Goal: Communication & Community: Participate in discussion

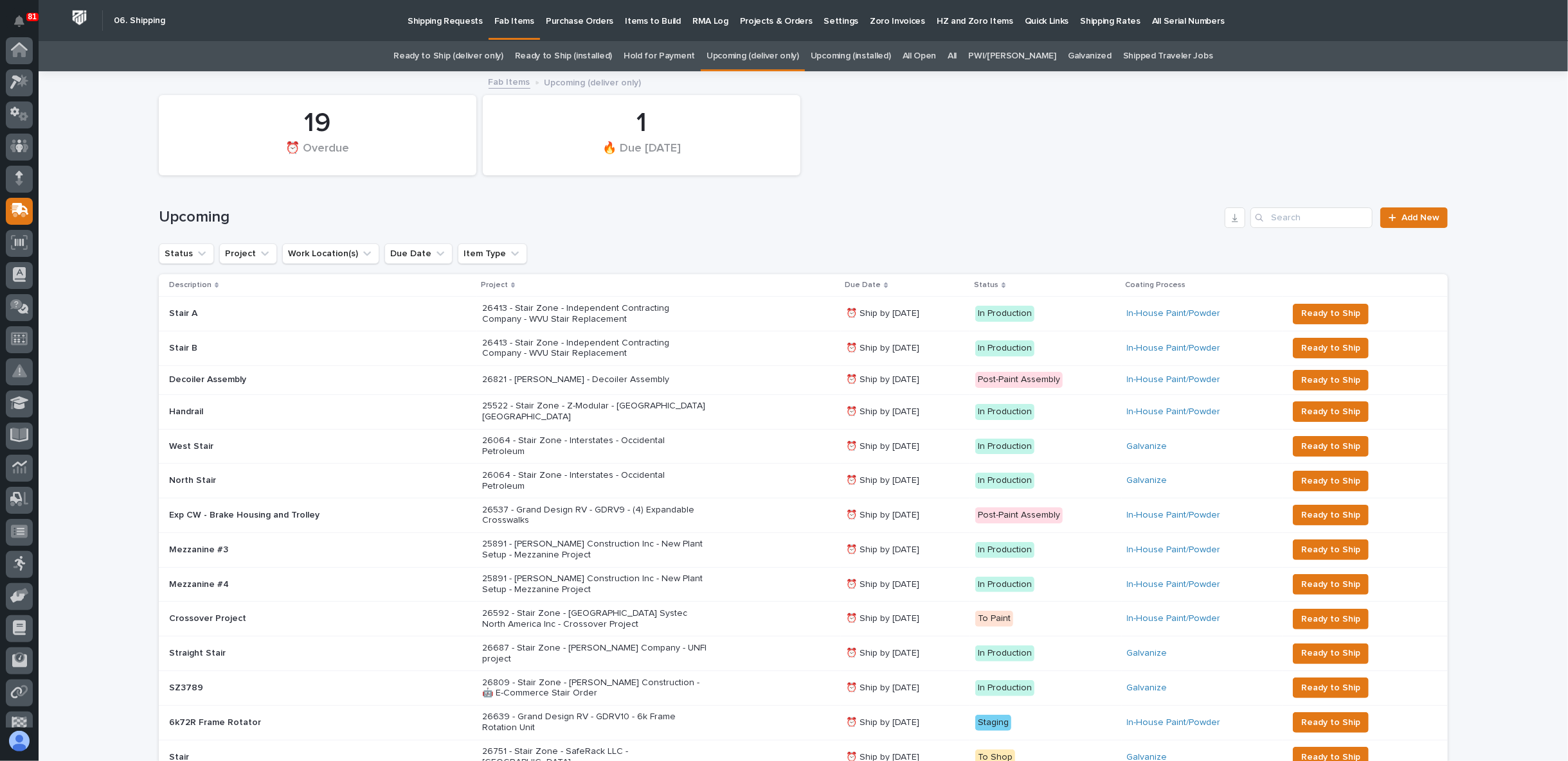
scroll to position [111, 0]
click at [956, 55] on link "All" at bounding box center [952, 56] width 9 height 30
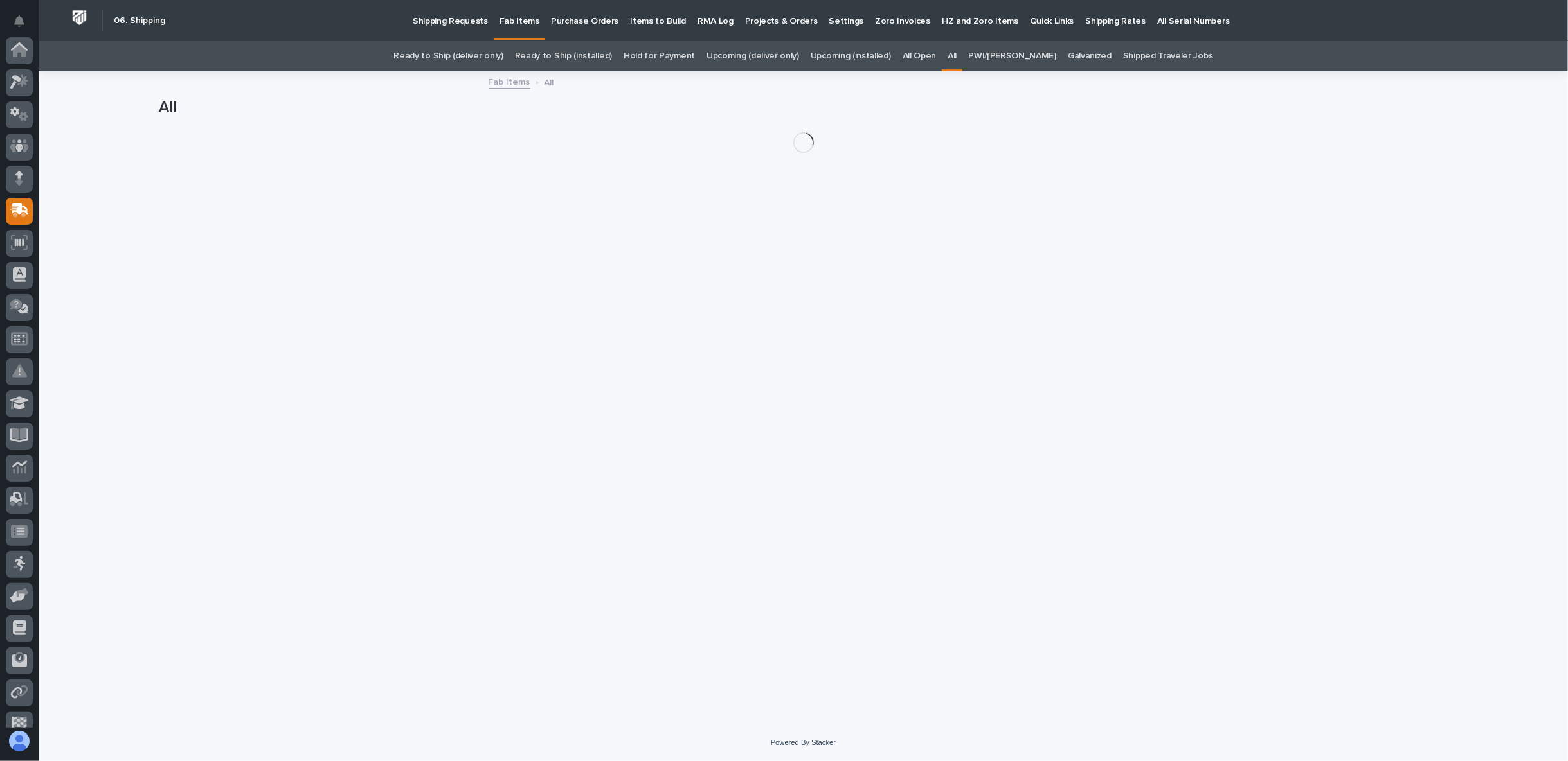
scroll to position [111, 0]
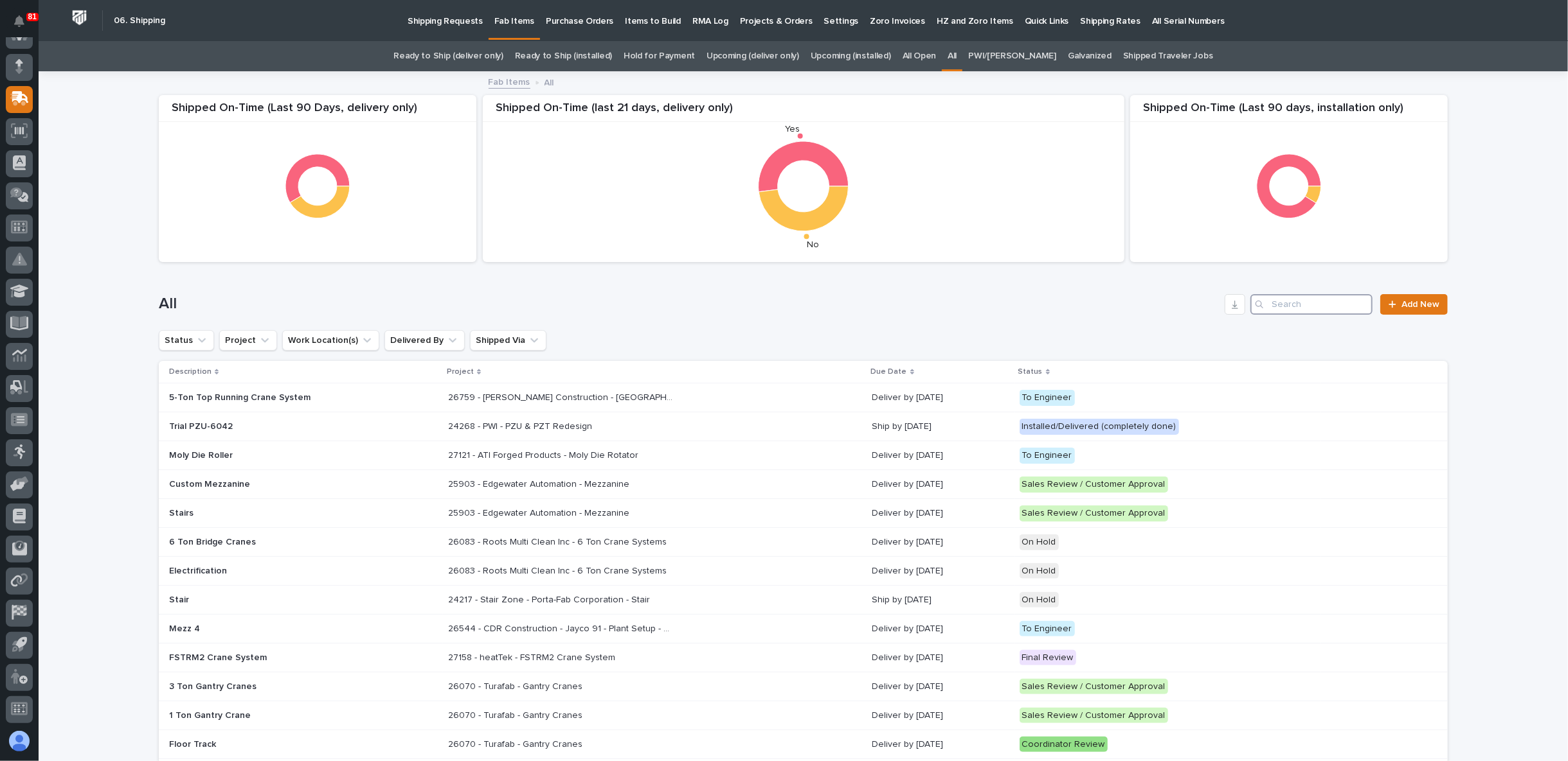
click at [1281, 300] on input "Search" at bounding box center [1311, 304] width 122 height 20
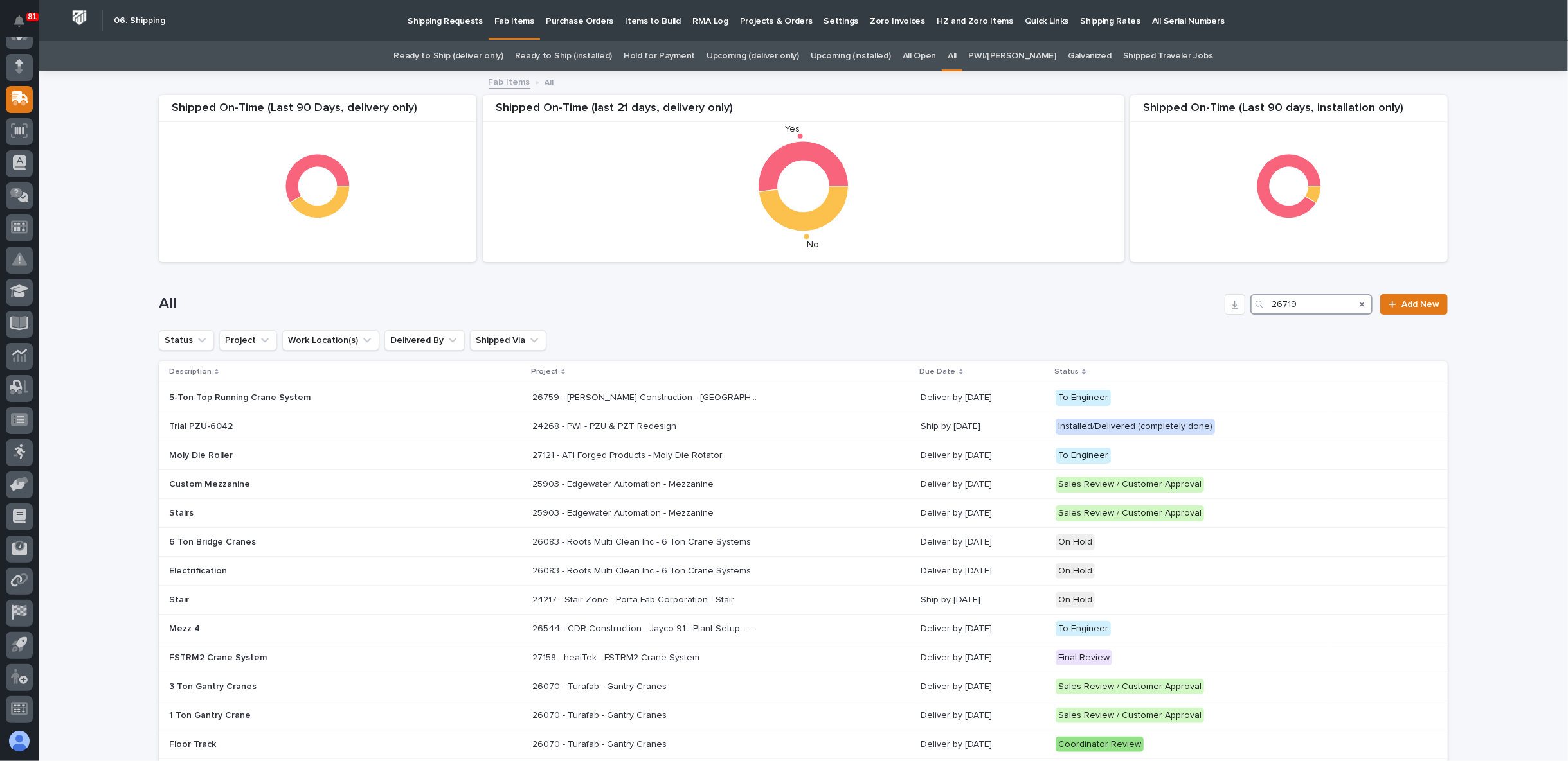
type input "26719"
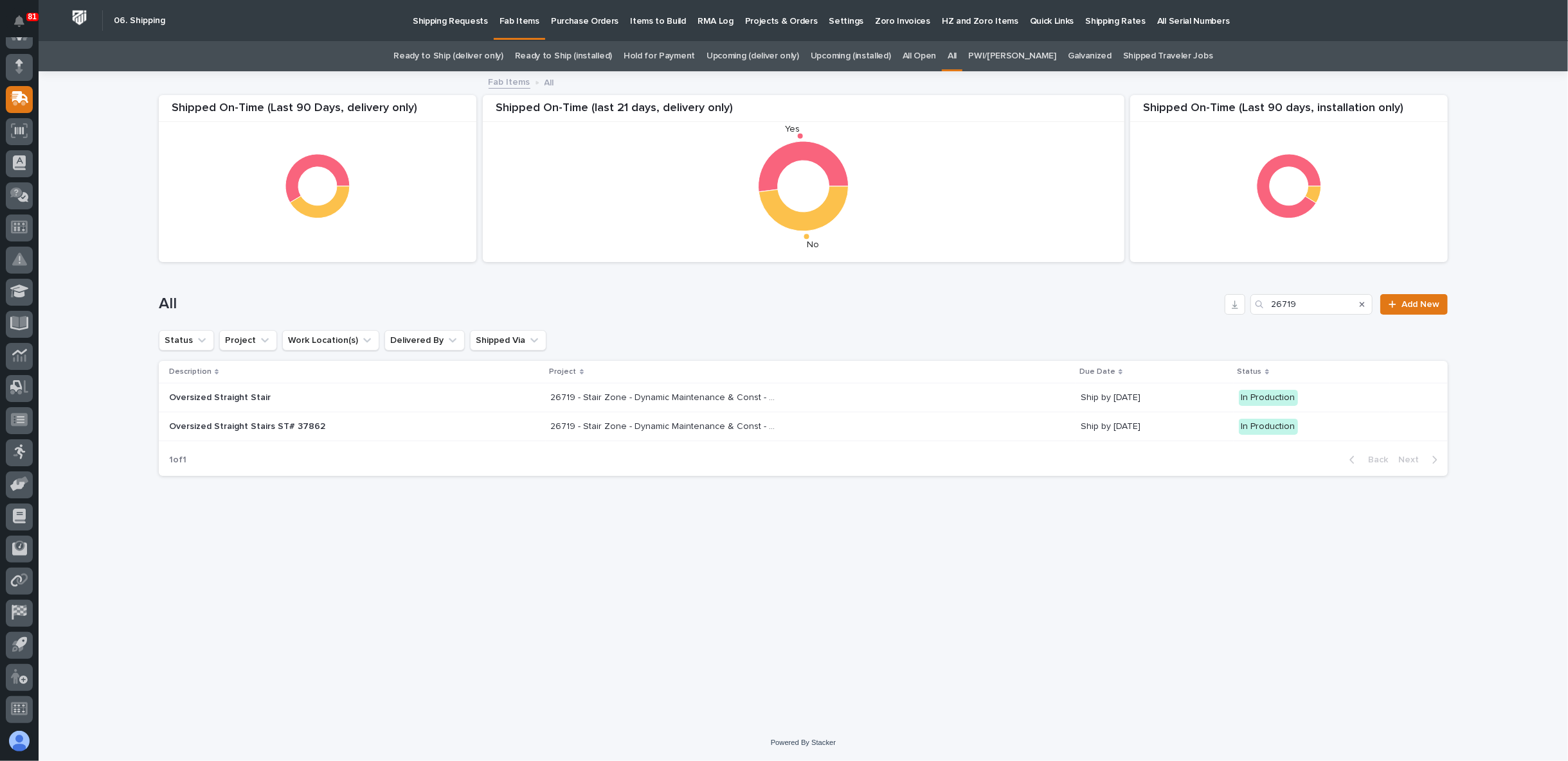
click at [236, 396] on p "Oversized Straight Stair" at bounding box center [281, 397] width 225 height 11
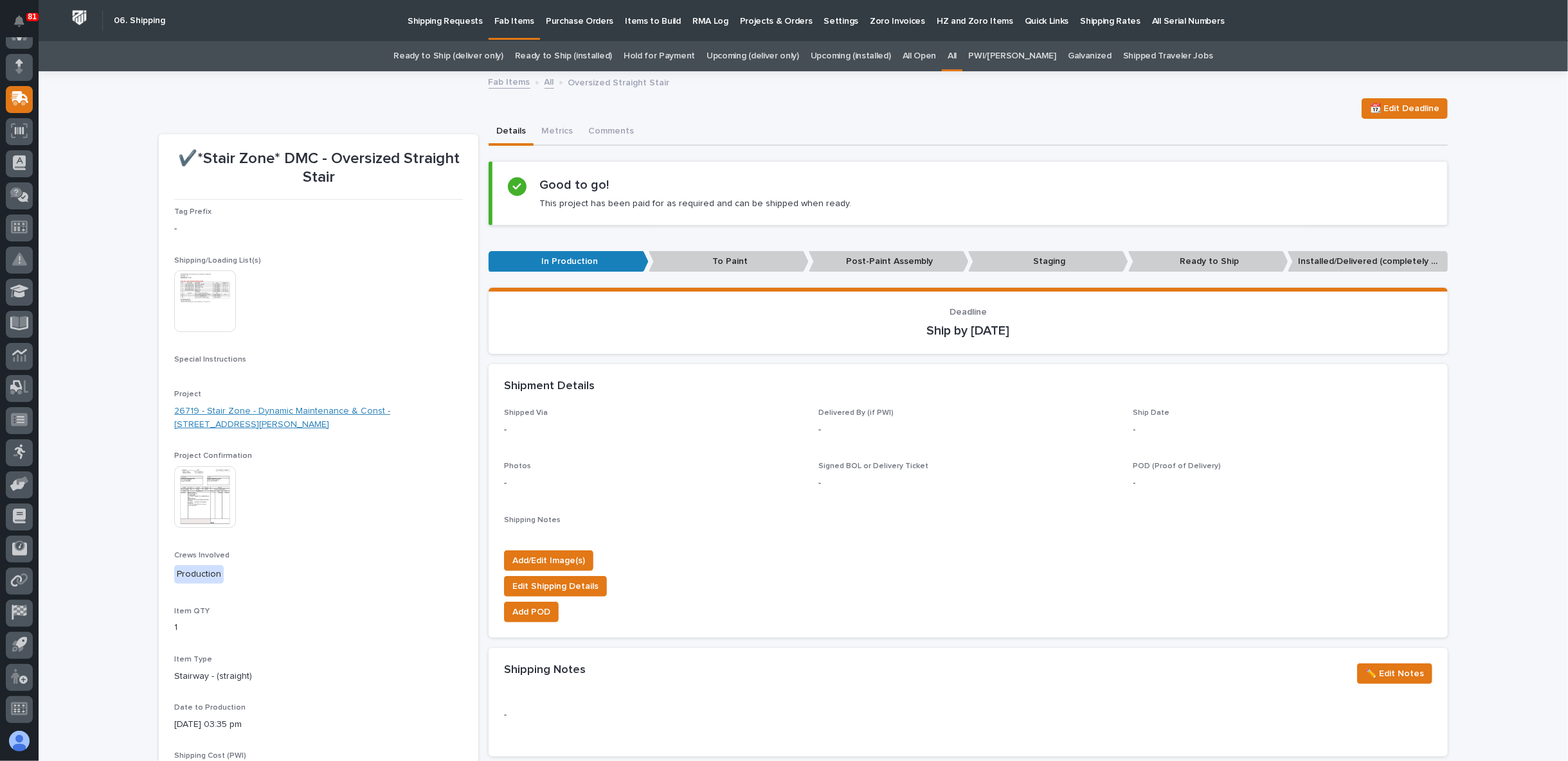
click at [368, 409] on link "26719 - Stair Zone - Dynamic Maintenance & Const - 400 Barton Street" at bounding box center [318, 419] width 288 height 27
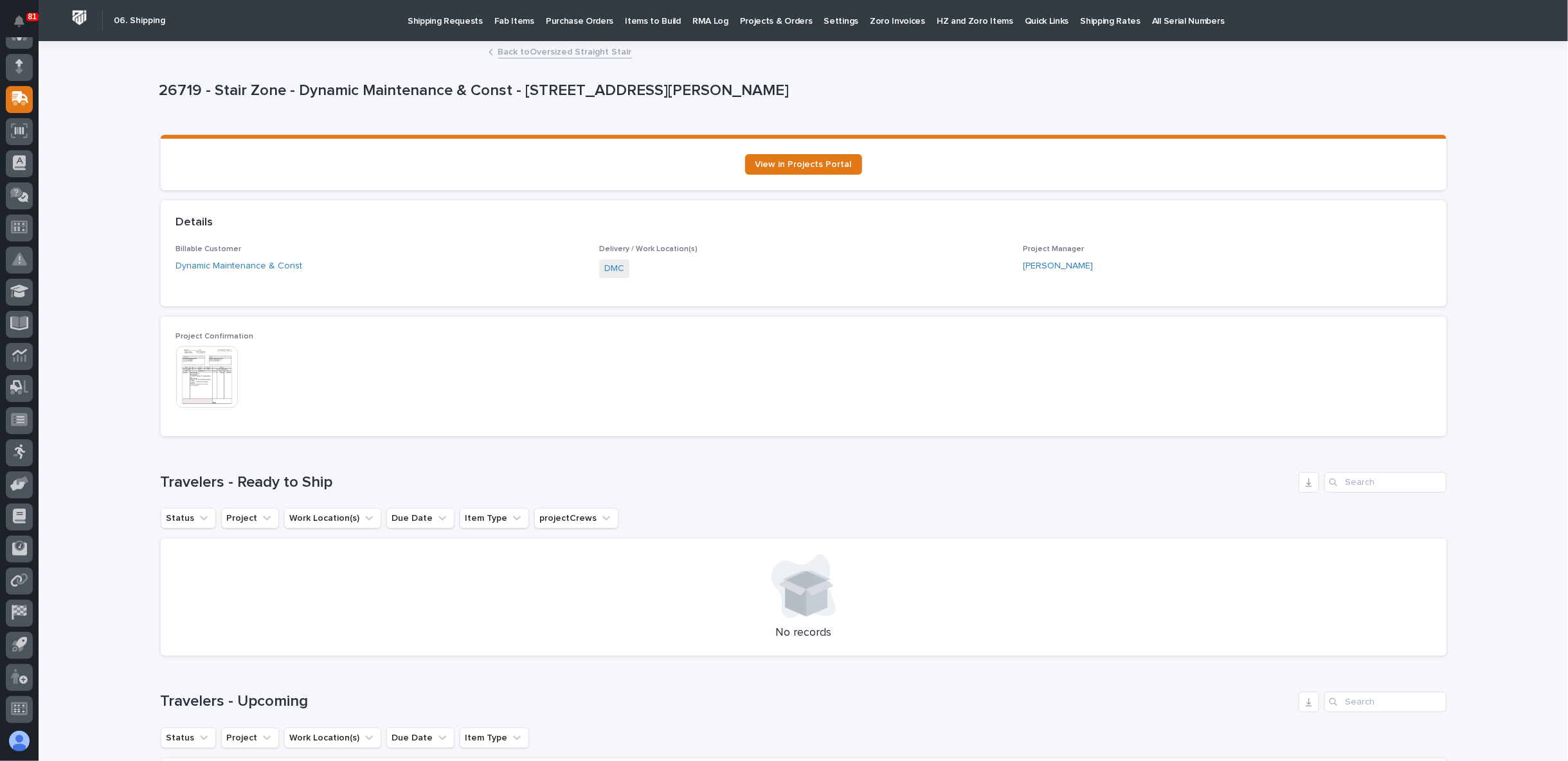
click at [551, 51] on link "Back to Oversized Straight Stair" at bounding box center [565, 51] width 134 height 15
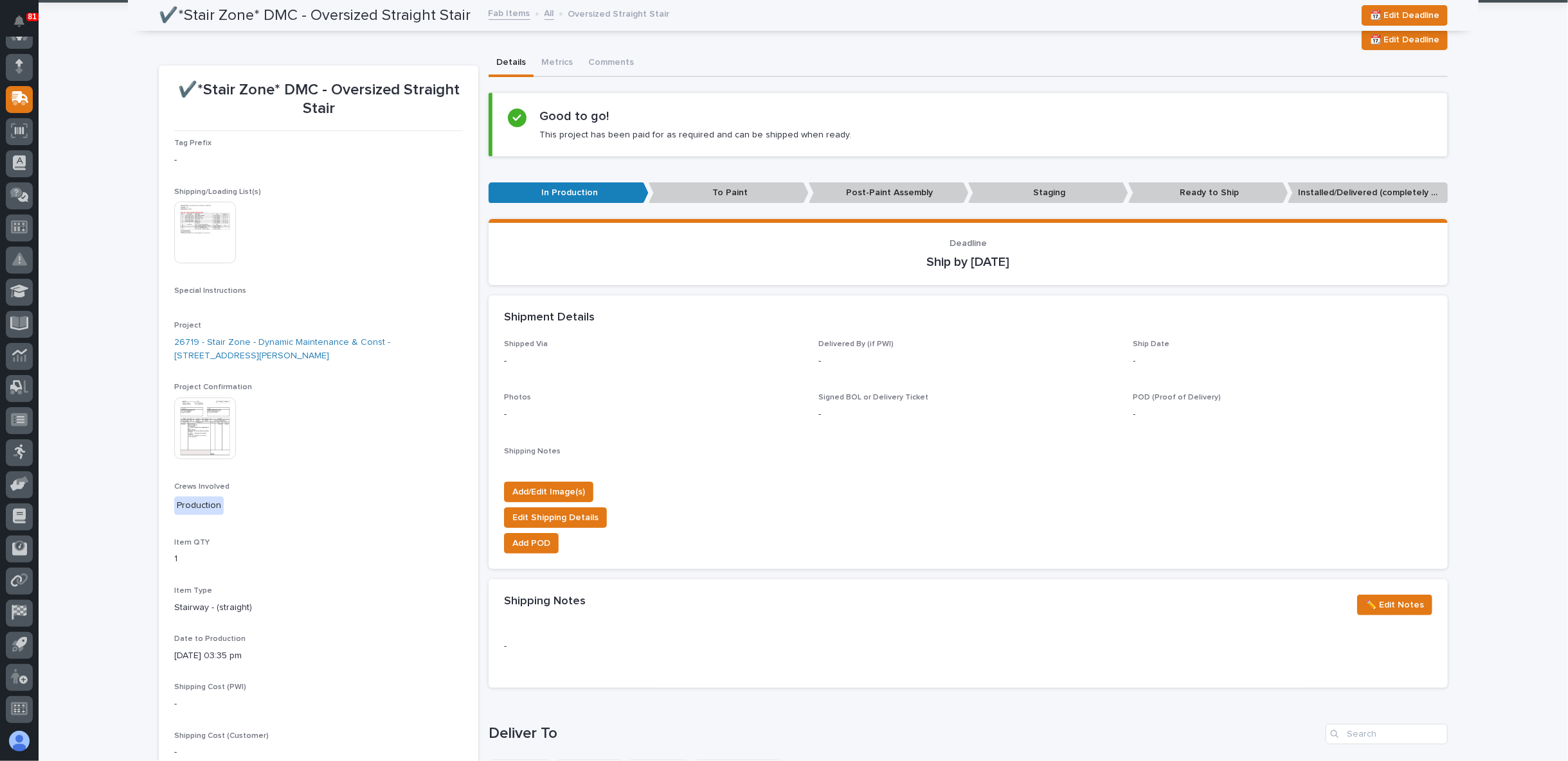
scroll to position [41, 0]
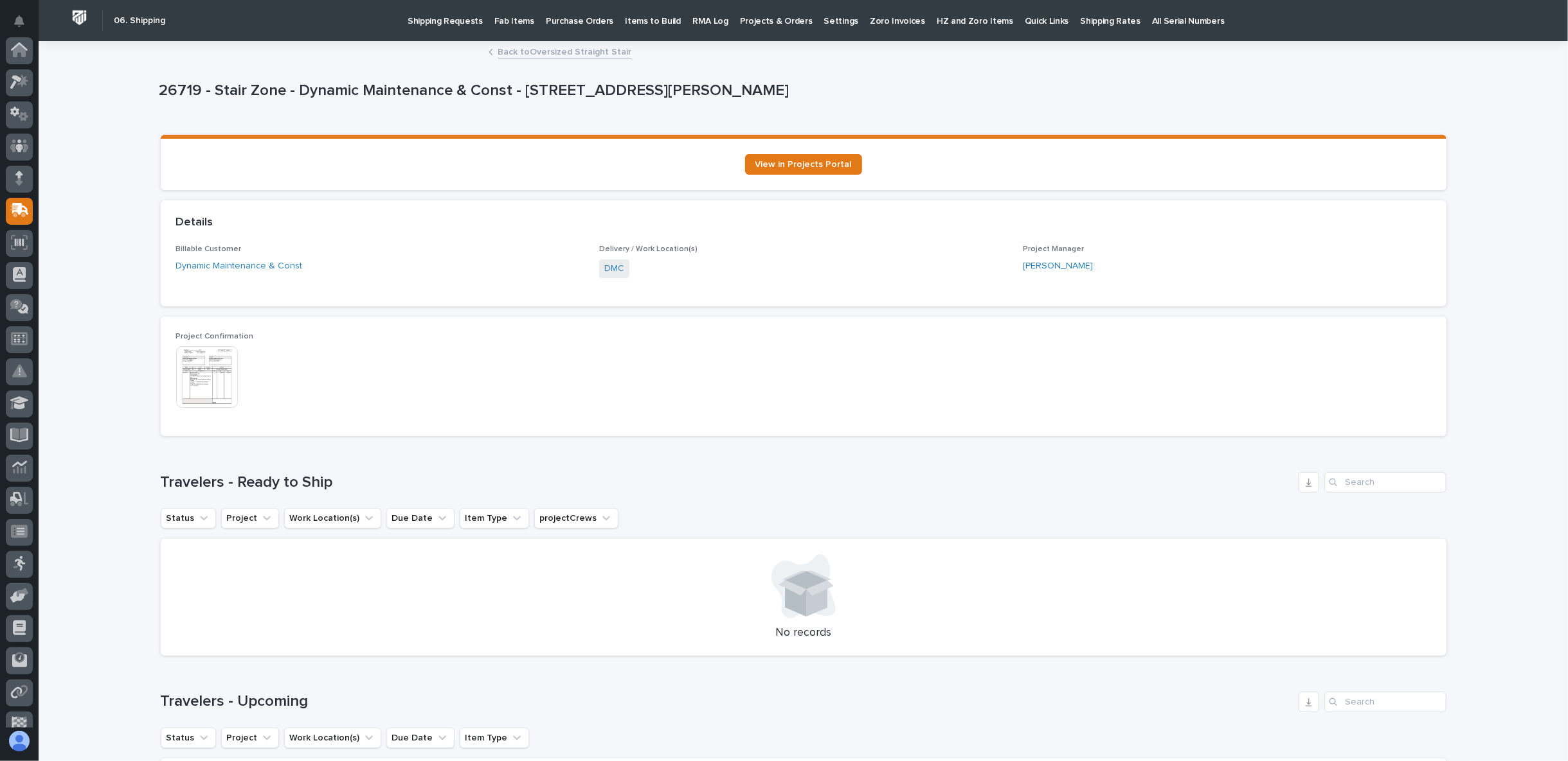
scroll to position [111, 0]
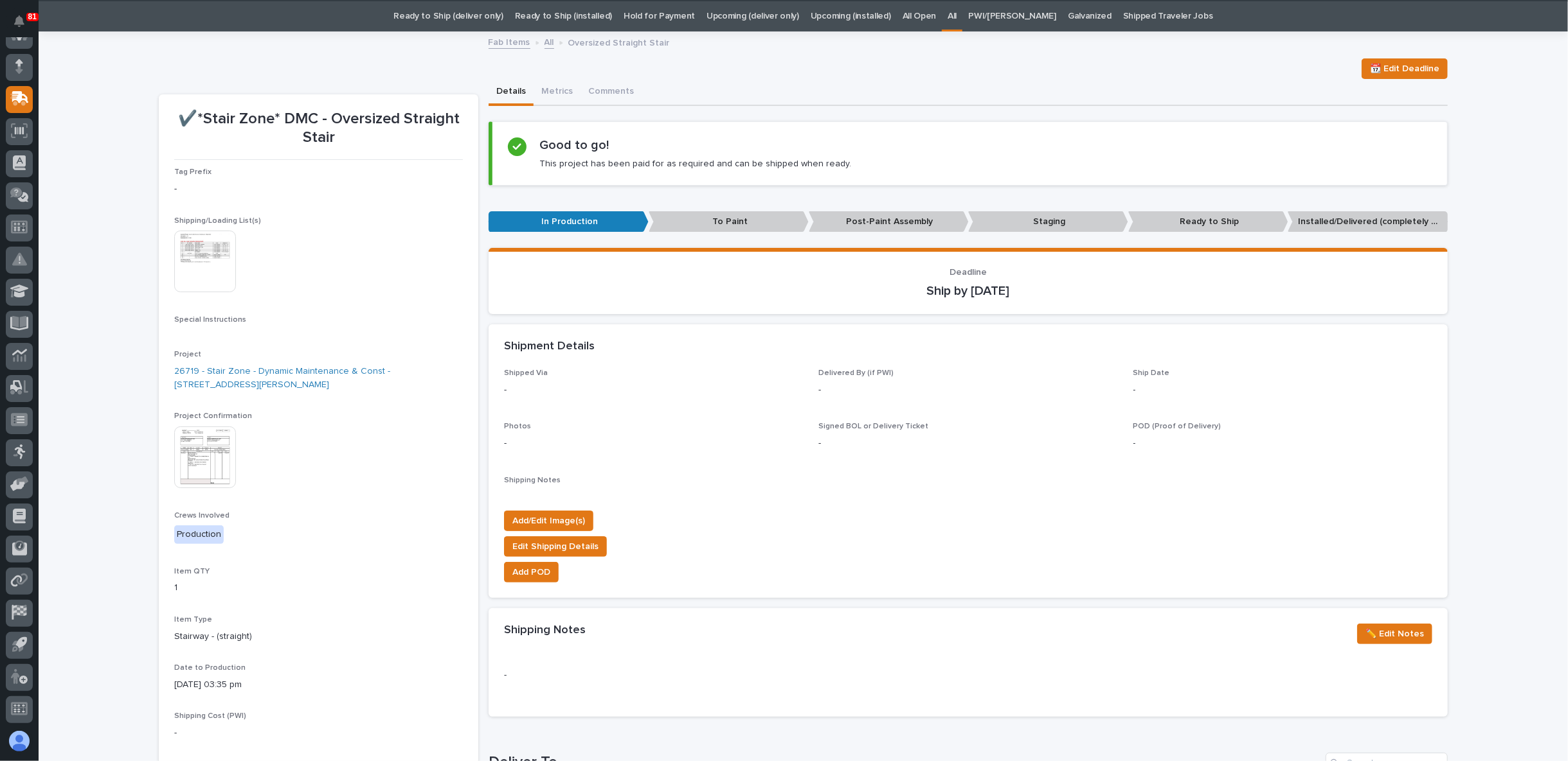
scroll to position [41, 0]
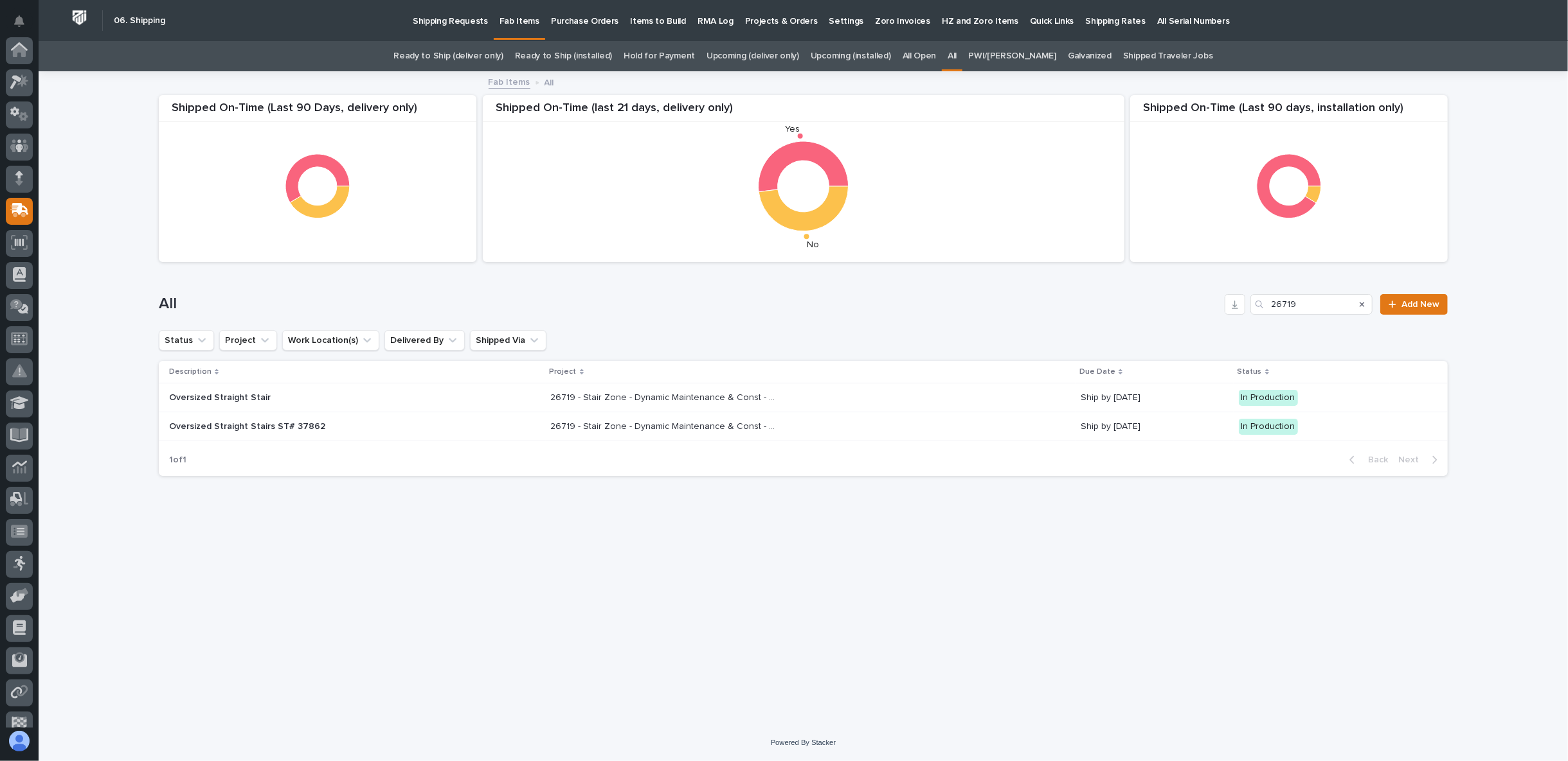
scroll to position [111, 0]
click at [699, 428] on p "26719 - Stair Zone - Dynamic Maintenance & Const - 400 Barton Street" at bounding box center [664, 425] width 227 height 14
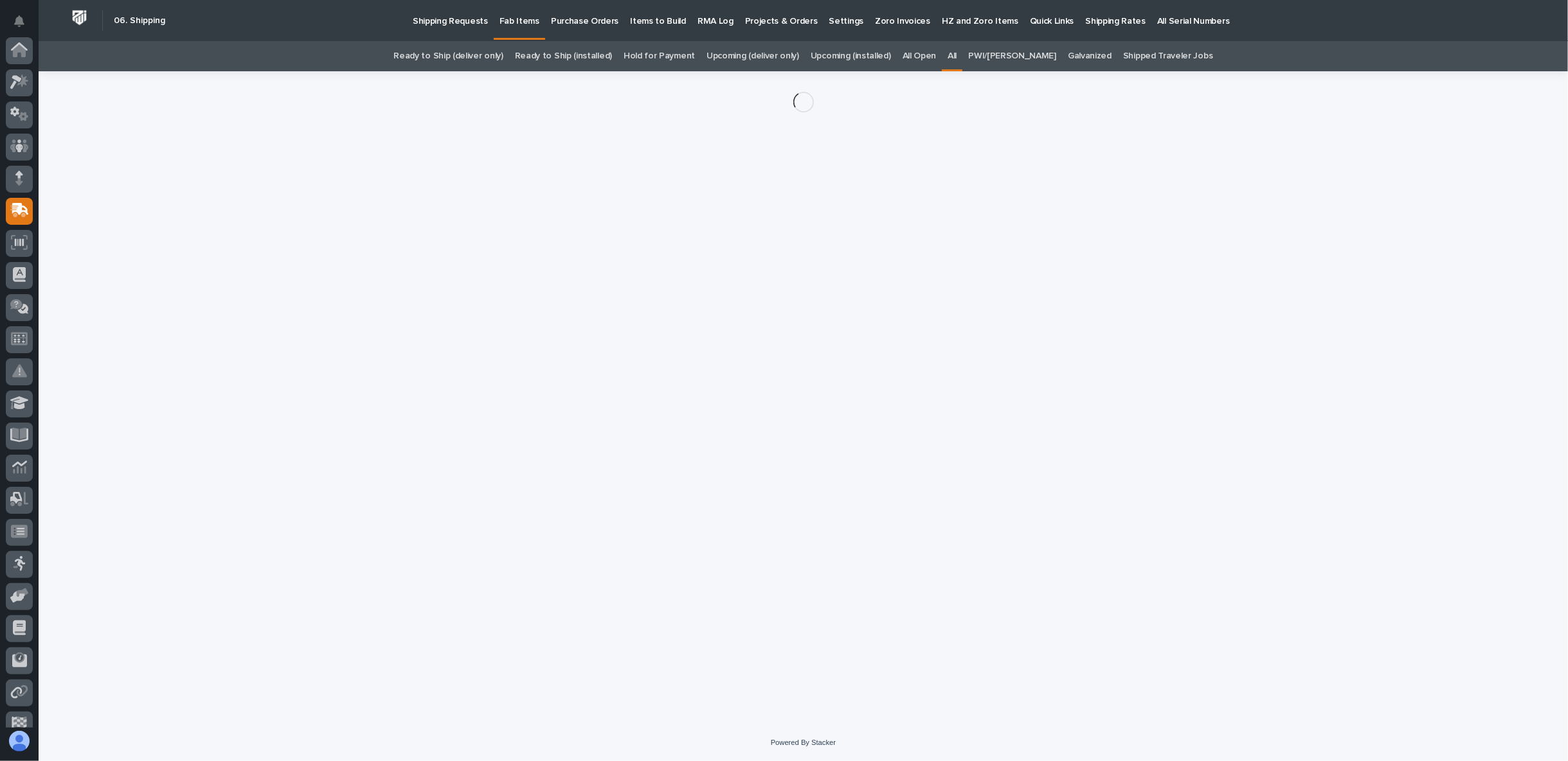
scroll to position [111, 0]
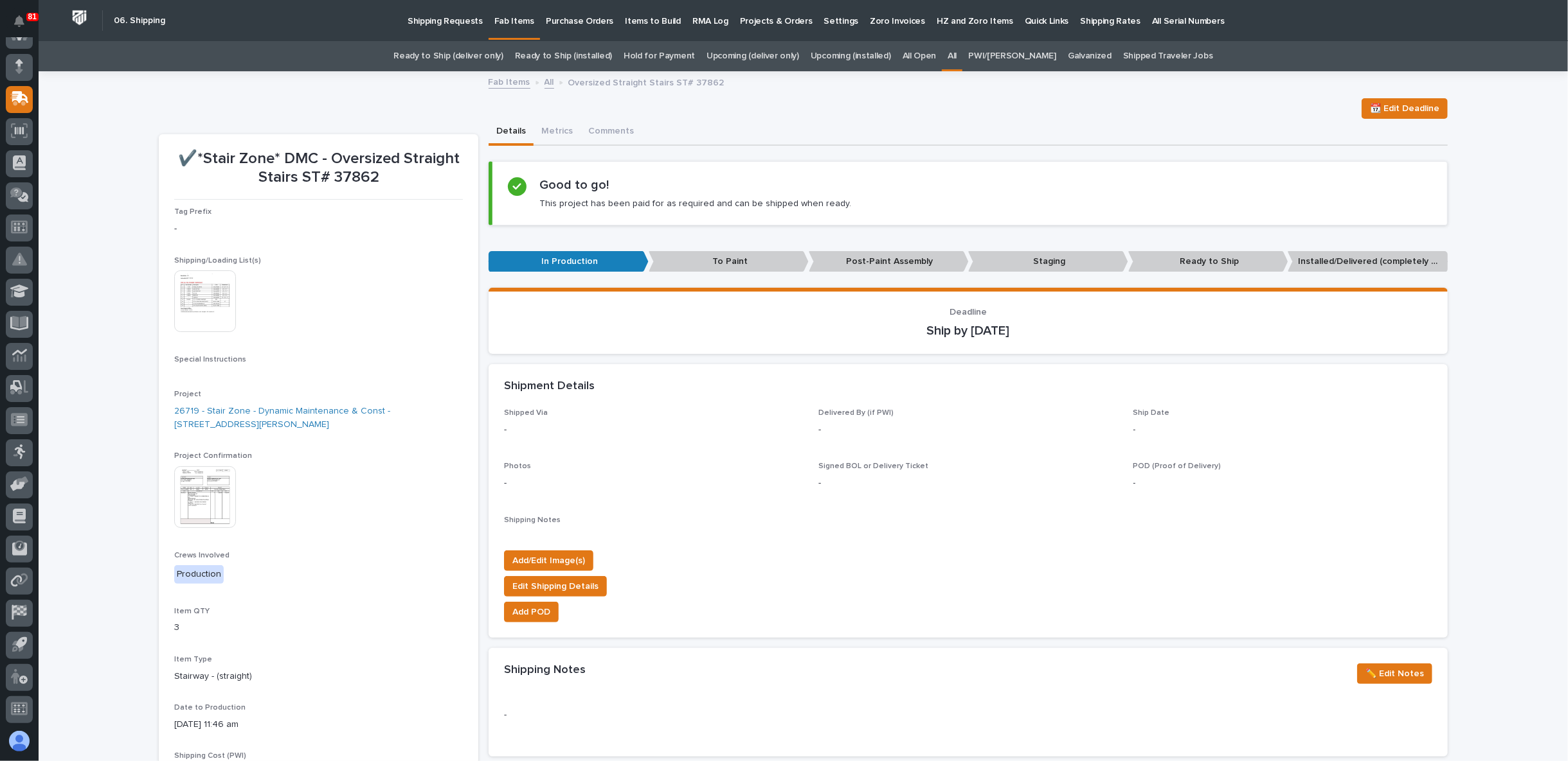
click at [224, 496] on img at bounding box center [205, 498] width 62 height 62
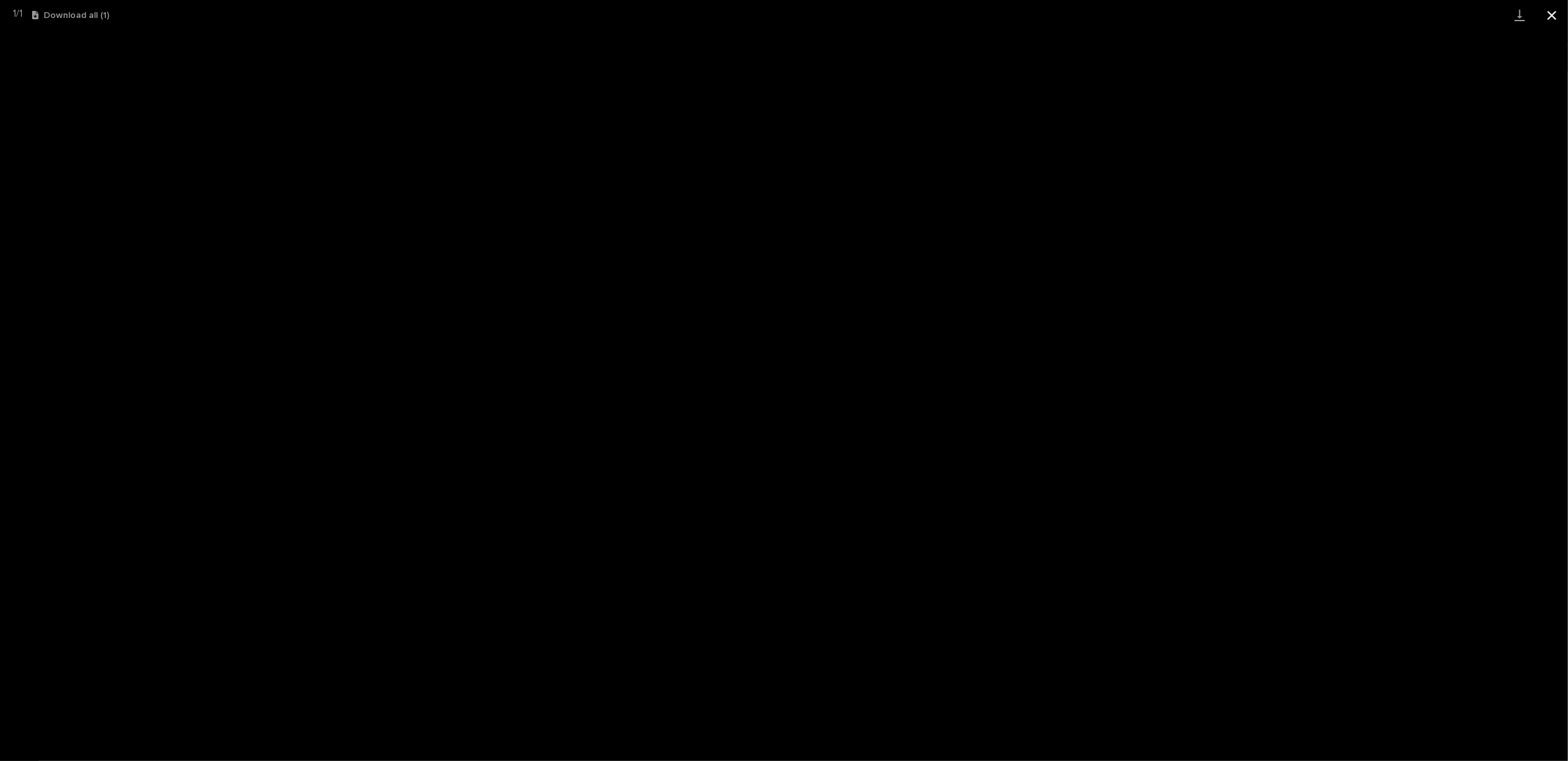
click at [1543, 17] on button "Close gallery" at bounding box center [1551, 15] width 32 height 30
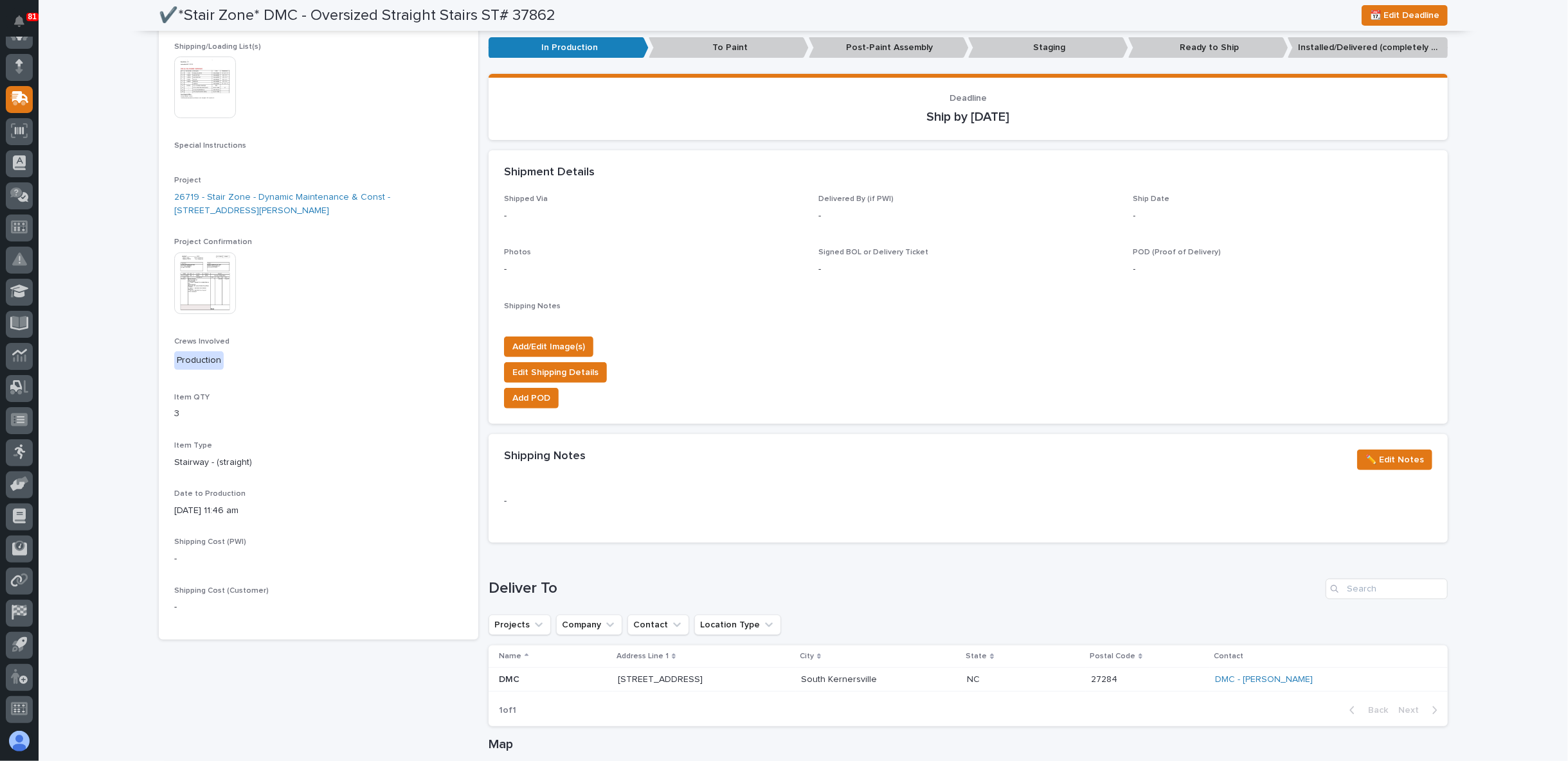
scroll to position [0, 0]
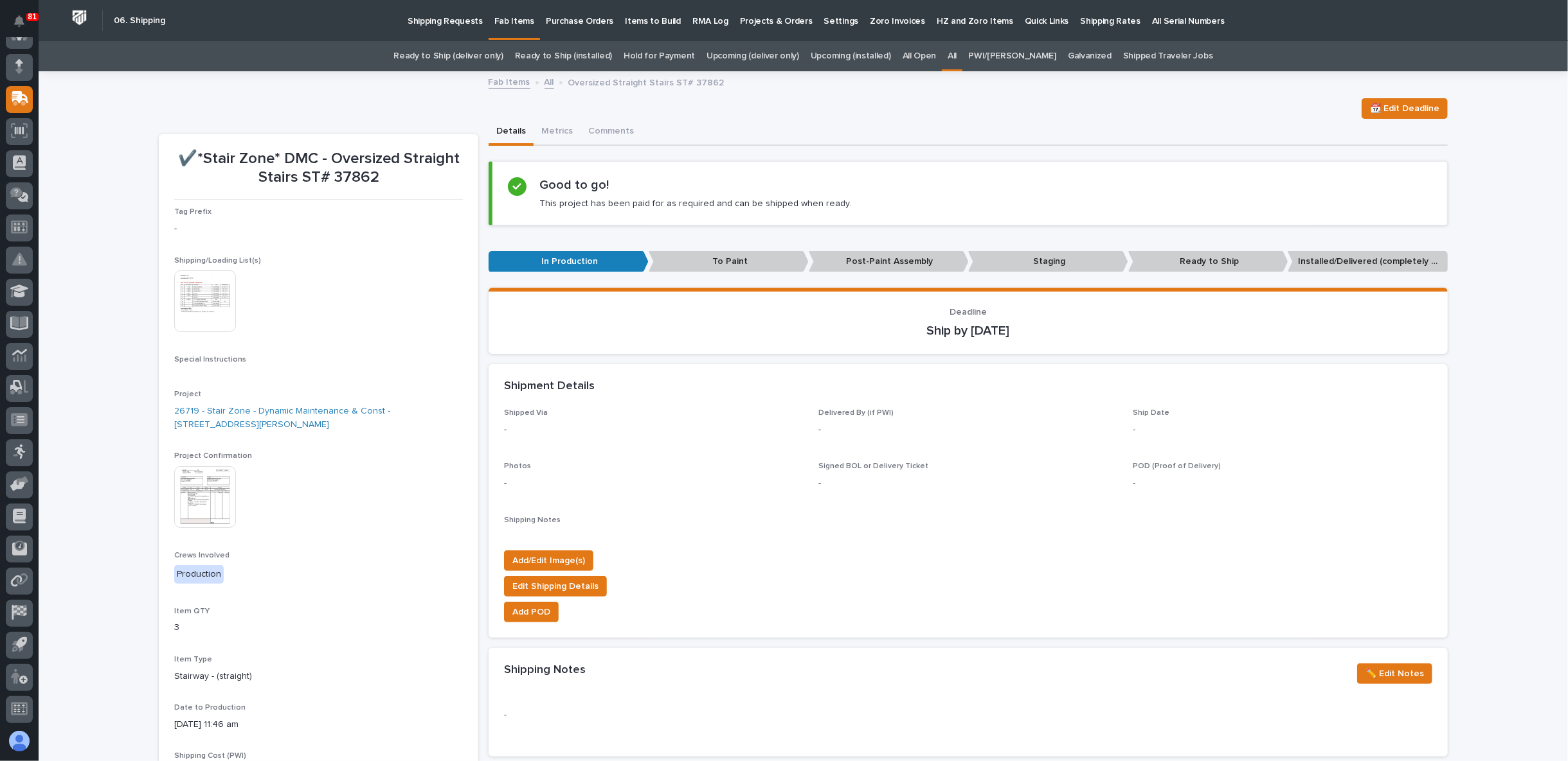
click at [208, 486] on img at bounding box center [205, 498] width 62 height 62
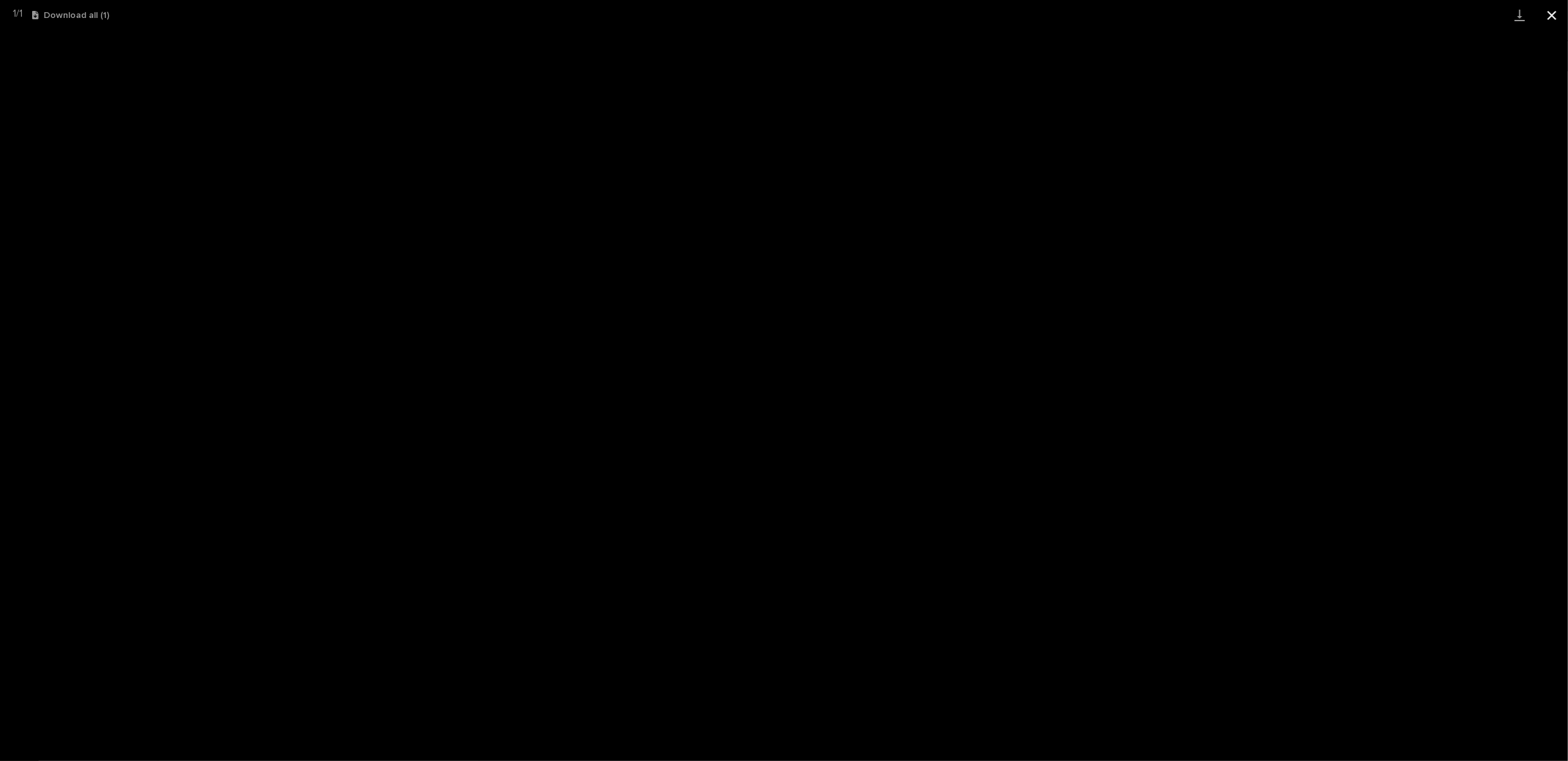
click at [1542, 18] on button "Close gallery" at bounding box center [1551, 15] width 32 height 30
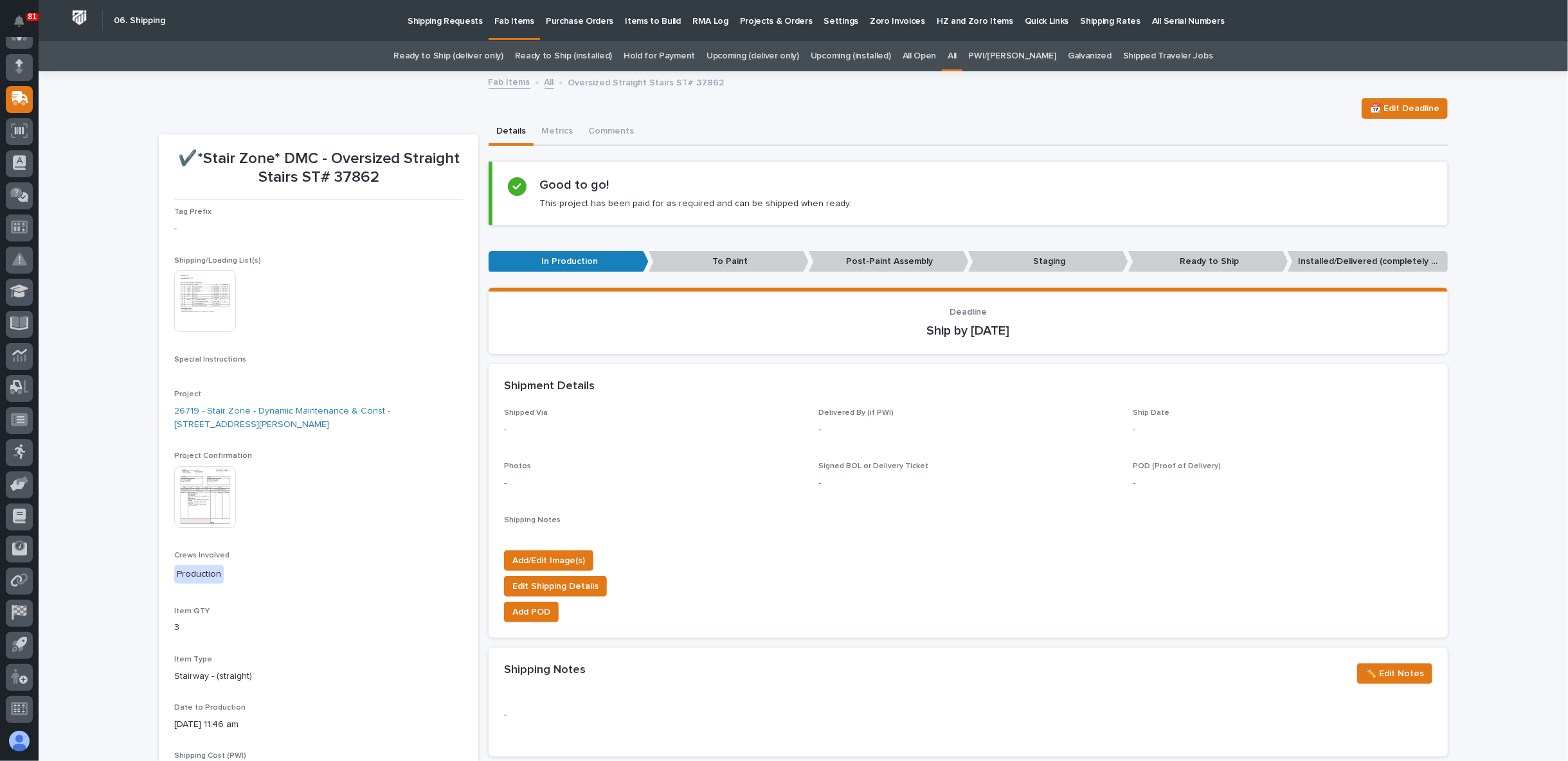
click at [545, 76] on link "All" at bounding box center [549, 81] width 10 height 15
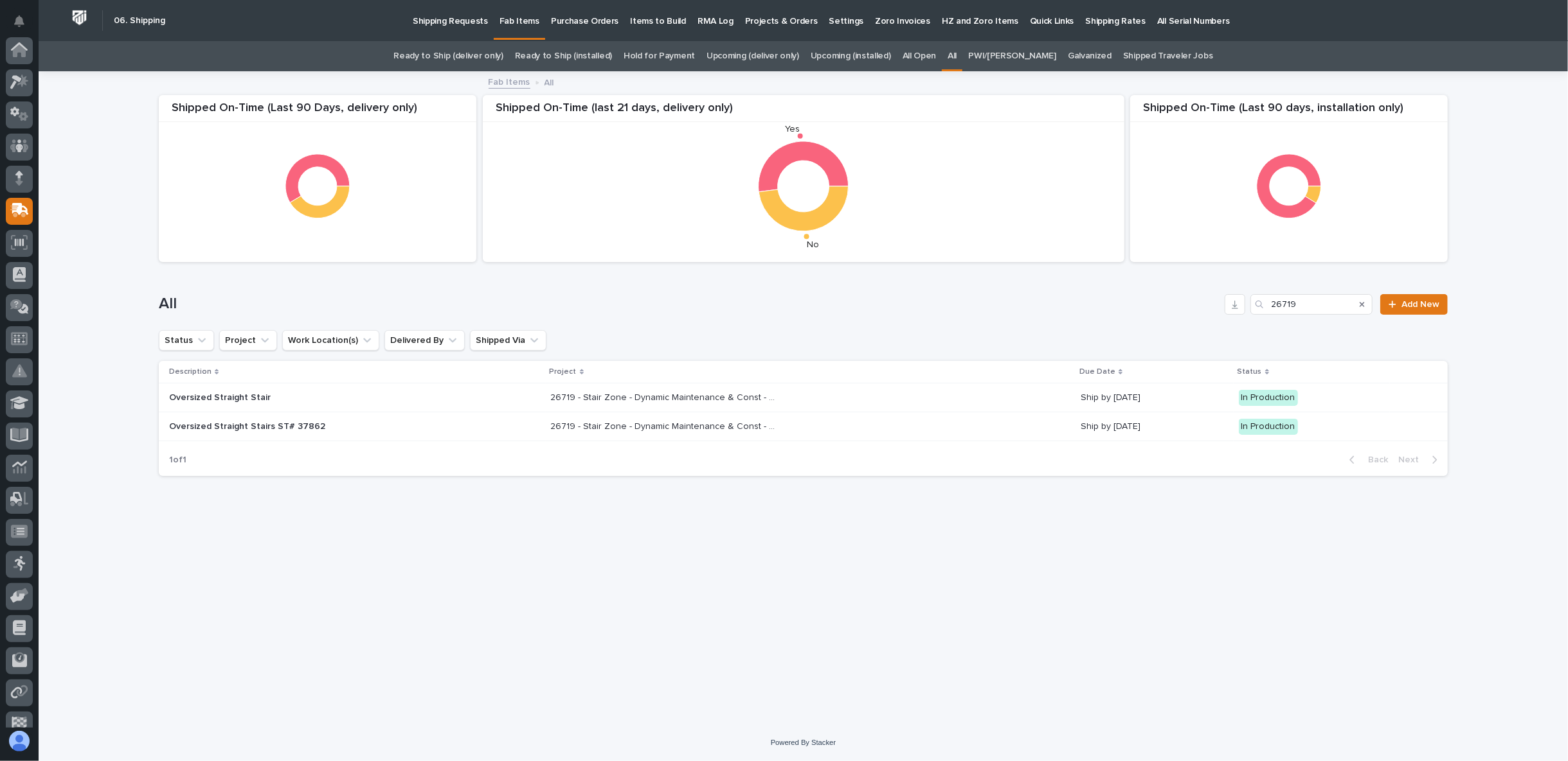
scroll to position [111, 0]
drag, startPoint x: 1306, startPoint y: 306, endPoint x: 1215, endPoint y: 321, distance: 92.2
click at [1215, 321] on div "All 26719 Add New" at bounding box center [803, 300] width 1289 height 62
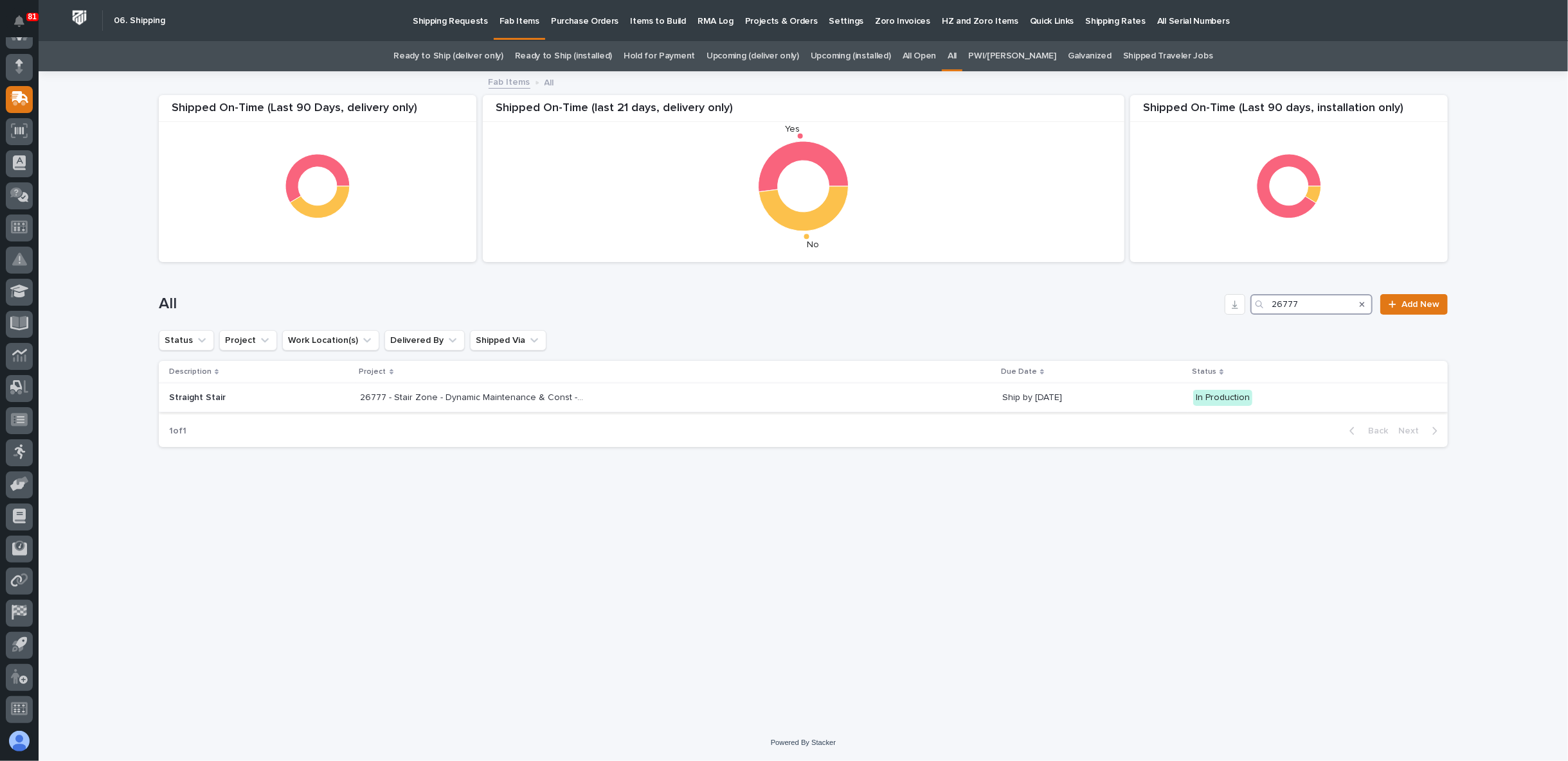
type input "26777"
click at [529, 401] on p "26777 - Stair Zone - Dynamic Maintenance & Const - Straight Modular Stair" at bounding box center [474, 397] width 227 height 14
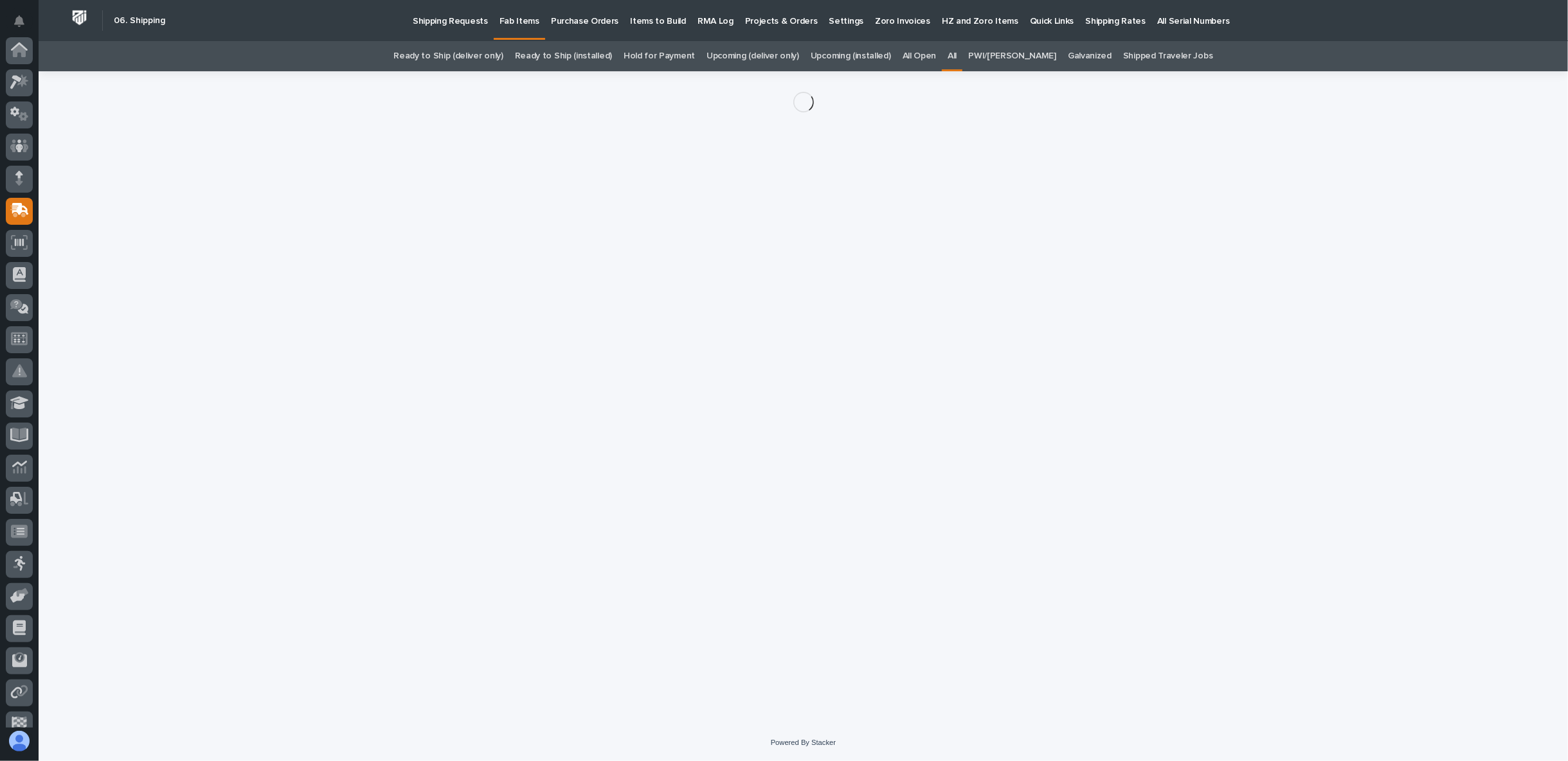
scroll to position [111, 0]
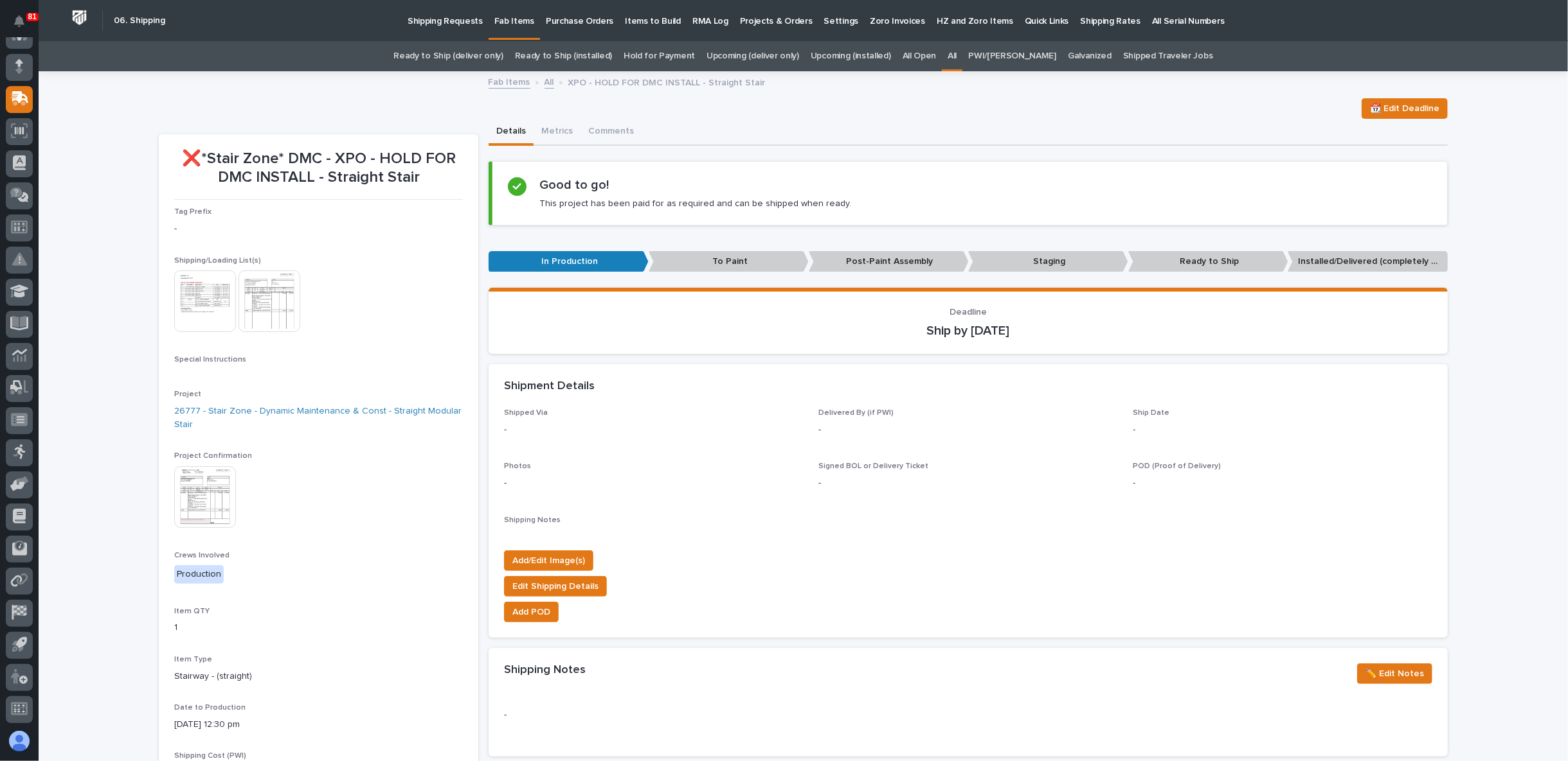
click at [203, 304] on img at bounding box center [205, 301] width 62 height 62
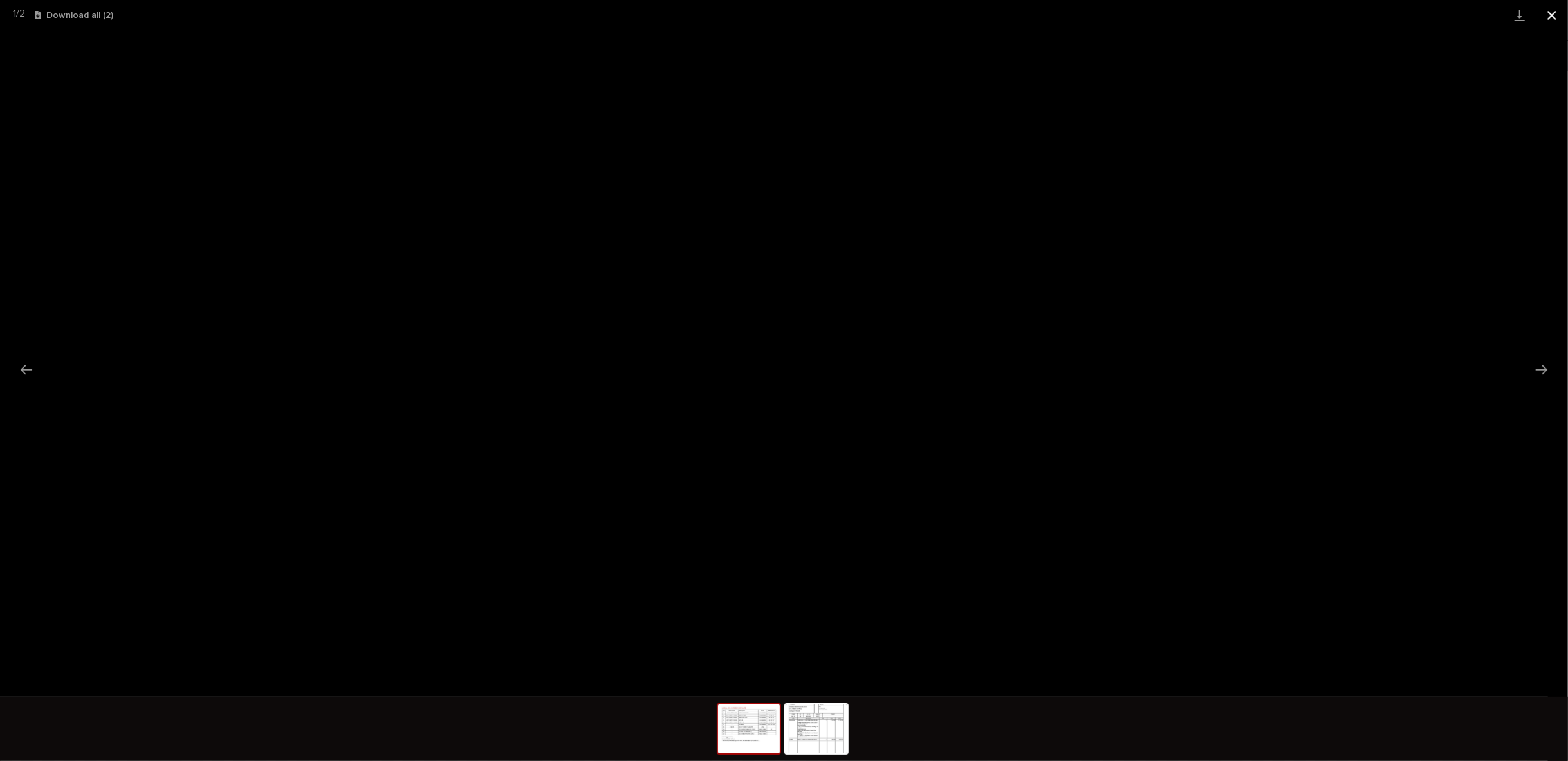
click at [1550, 12] on button "Close gallery" at bounding box center [1551, 15] width 32 height 30
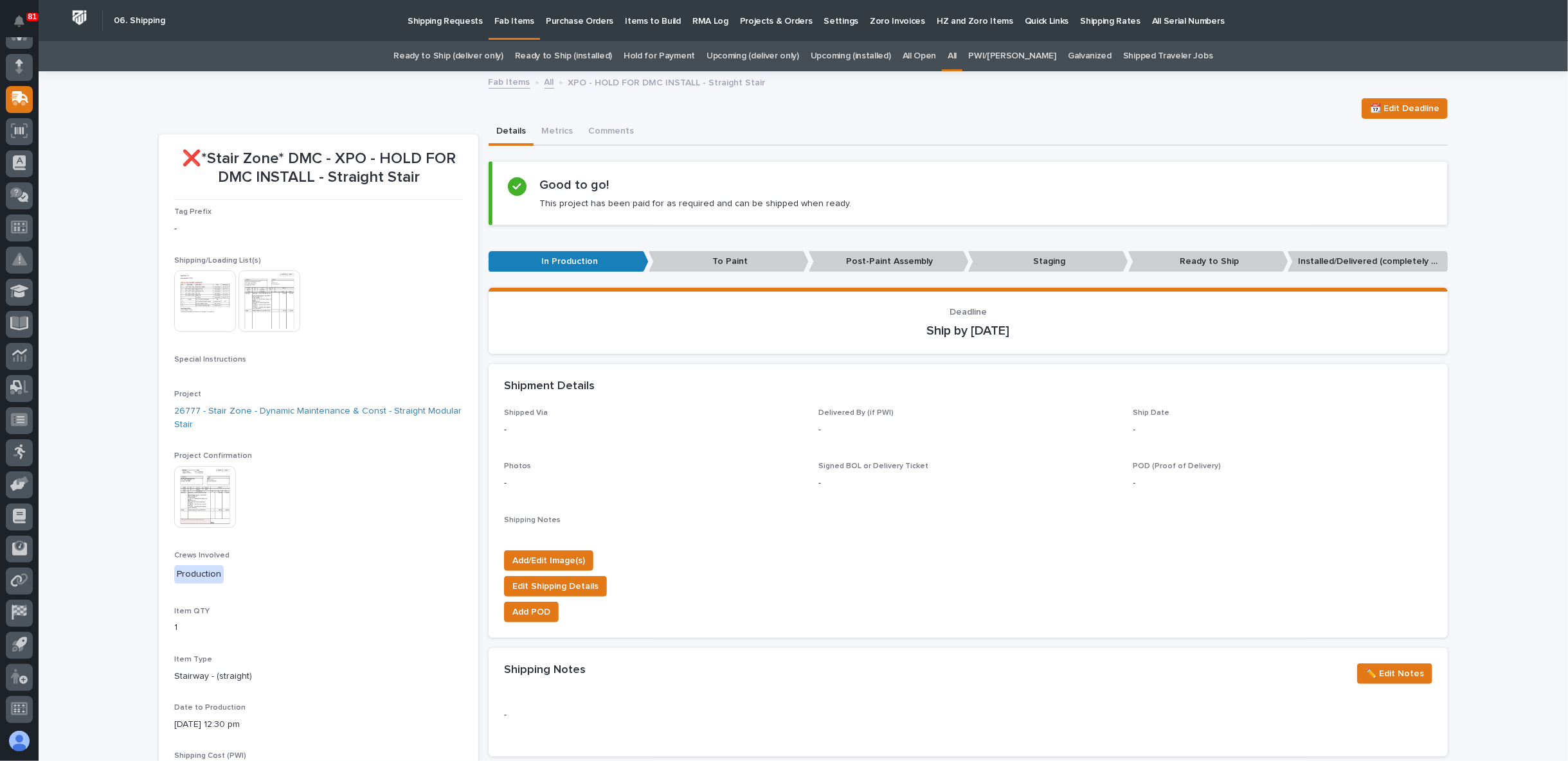
click at [263, 315] on img at bounding box center [270, 301] width 62 height 62
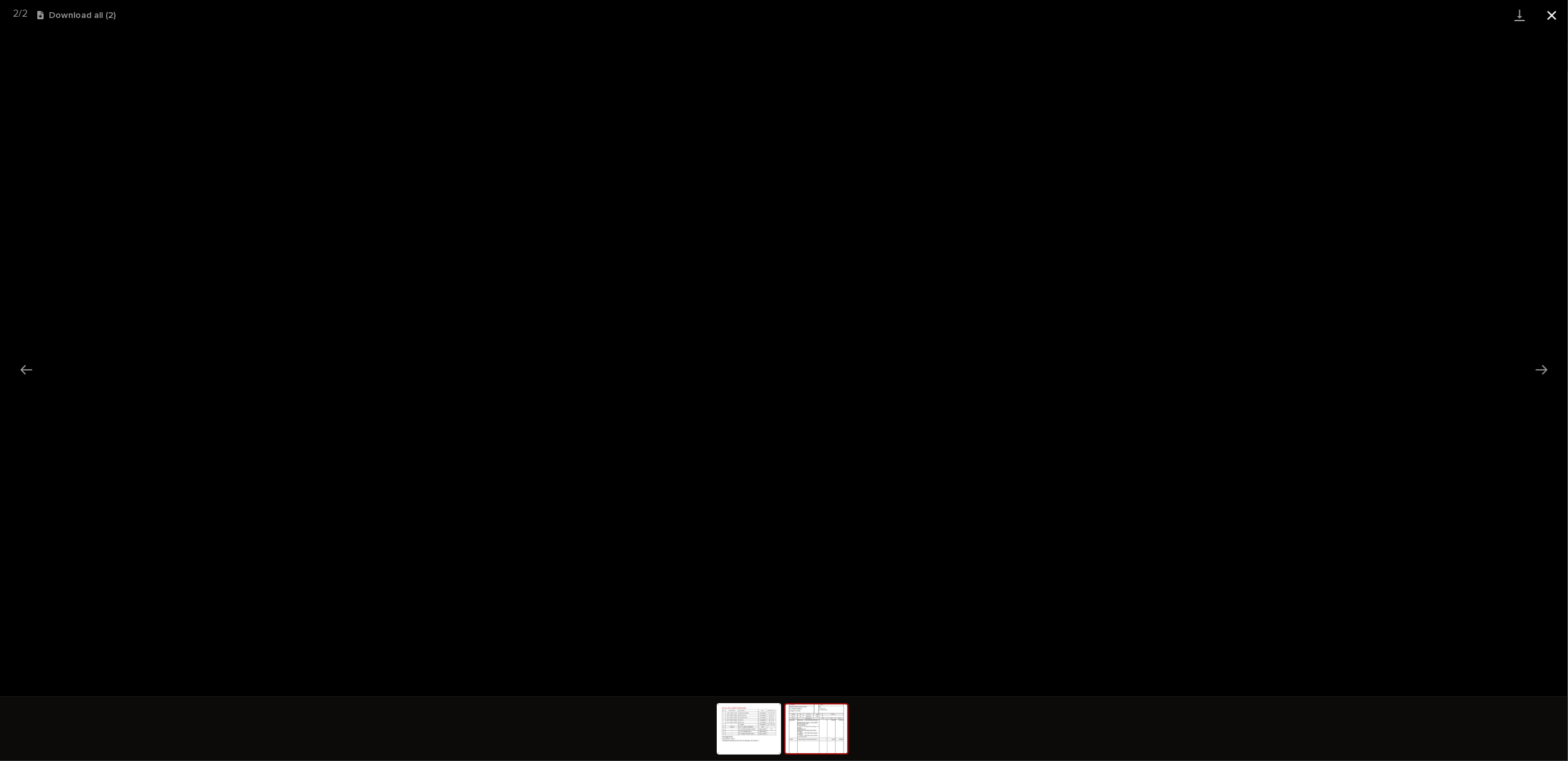
click at [1556, 16] on button "Close gallery" at bounding box center [1551, 15] width 32 height 30
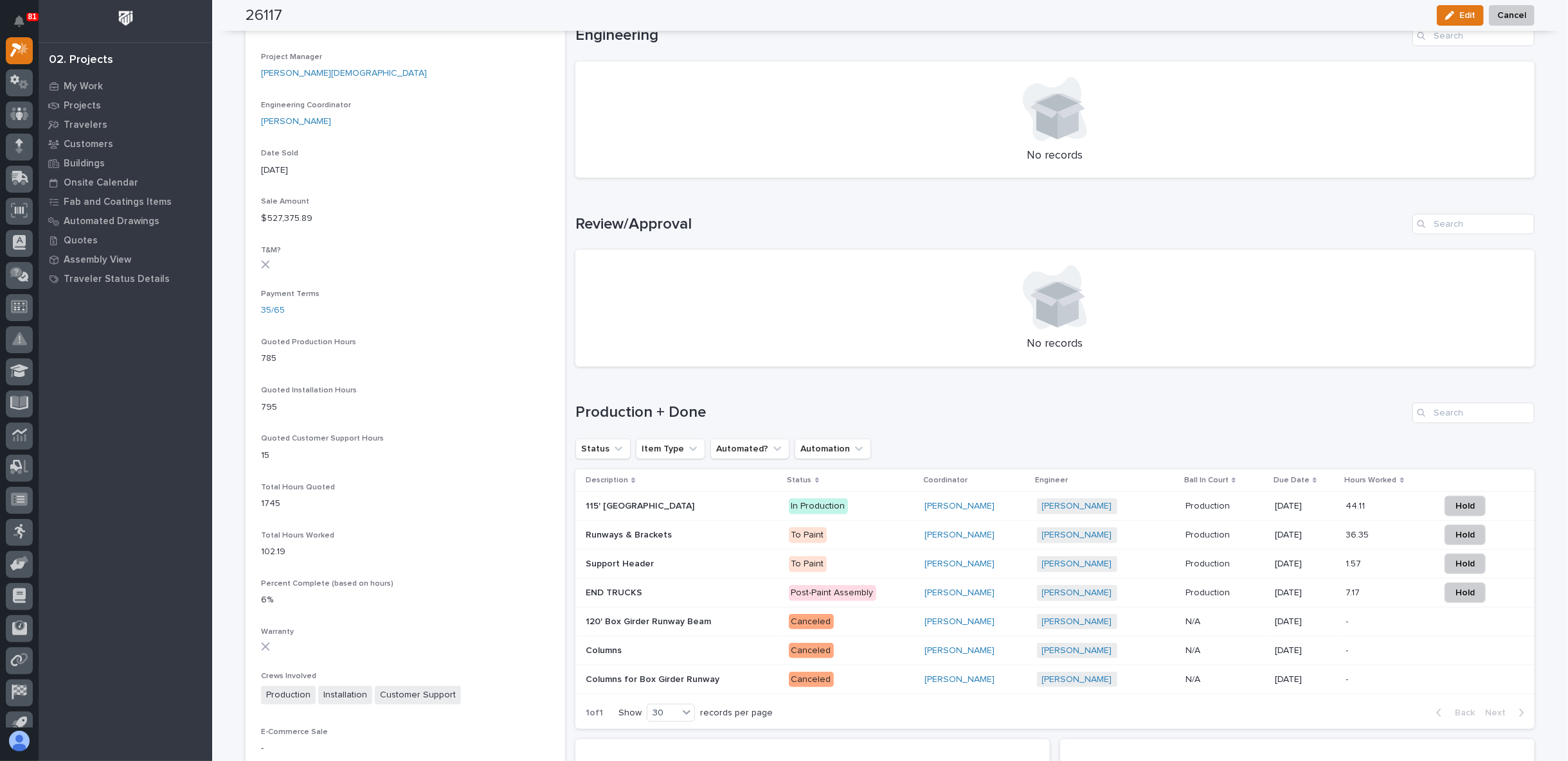
scroll to position [714, 0]
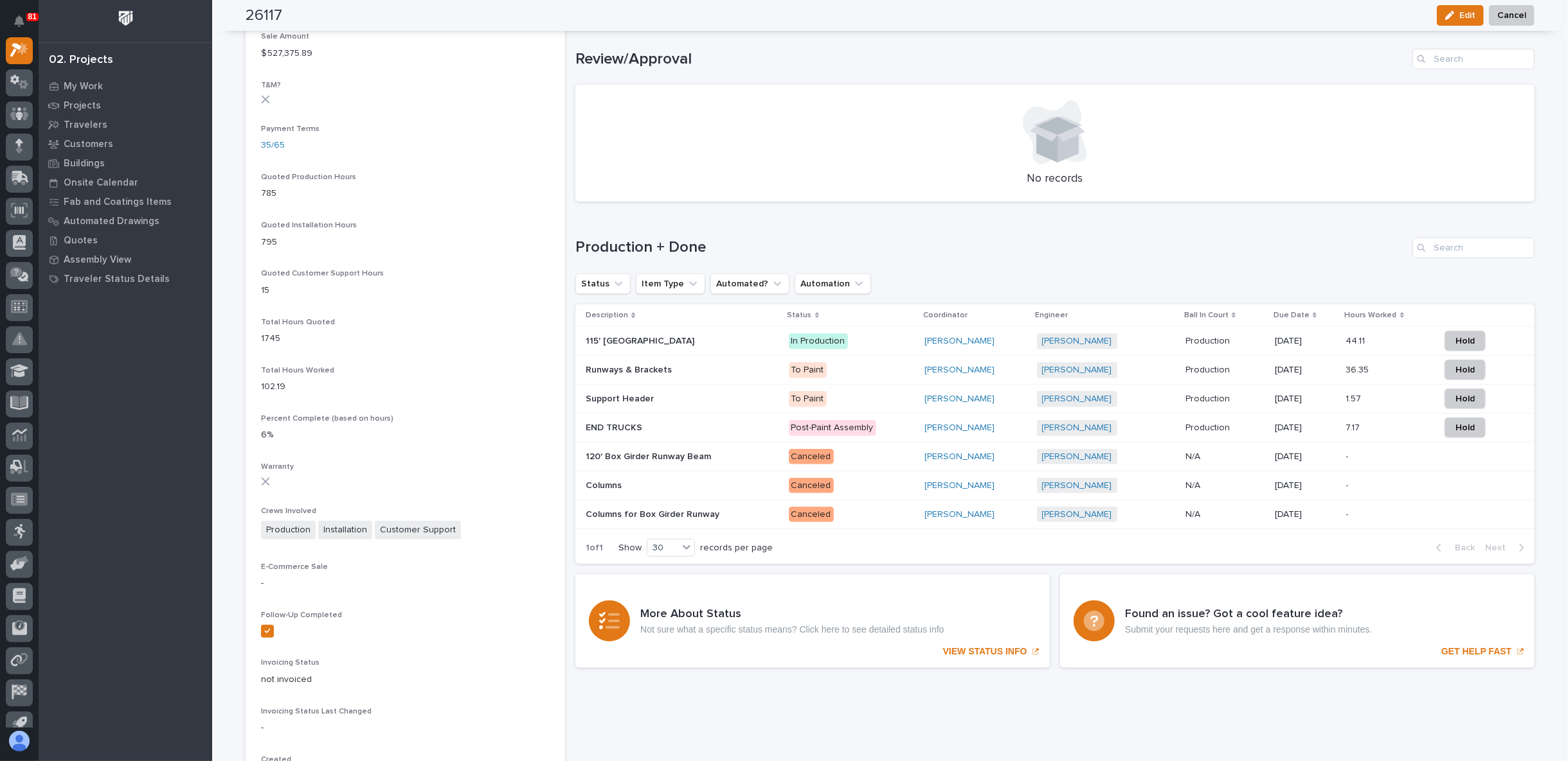
scroll to position [642, 0]
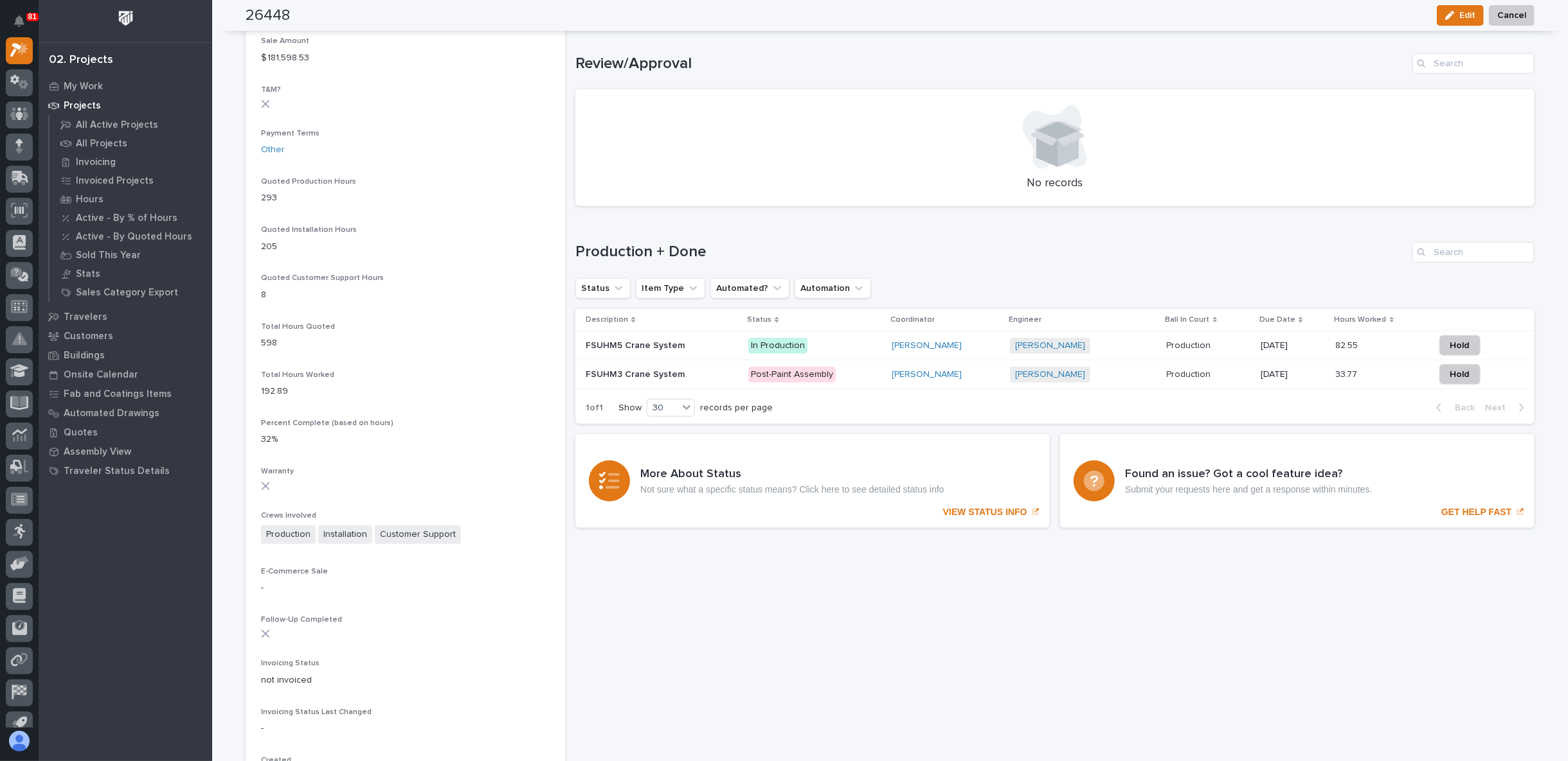
scroll to position [785, 0]
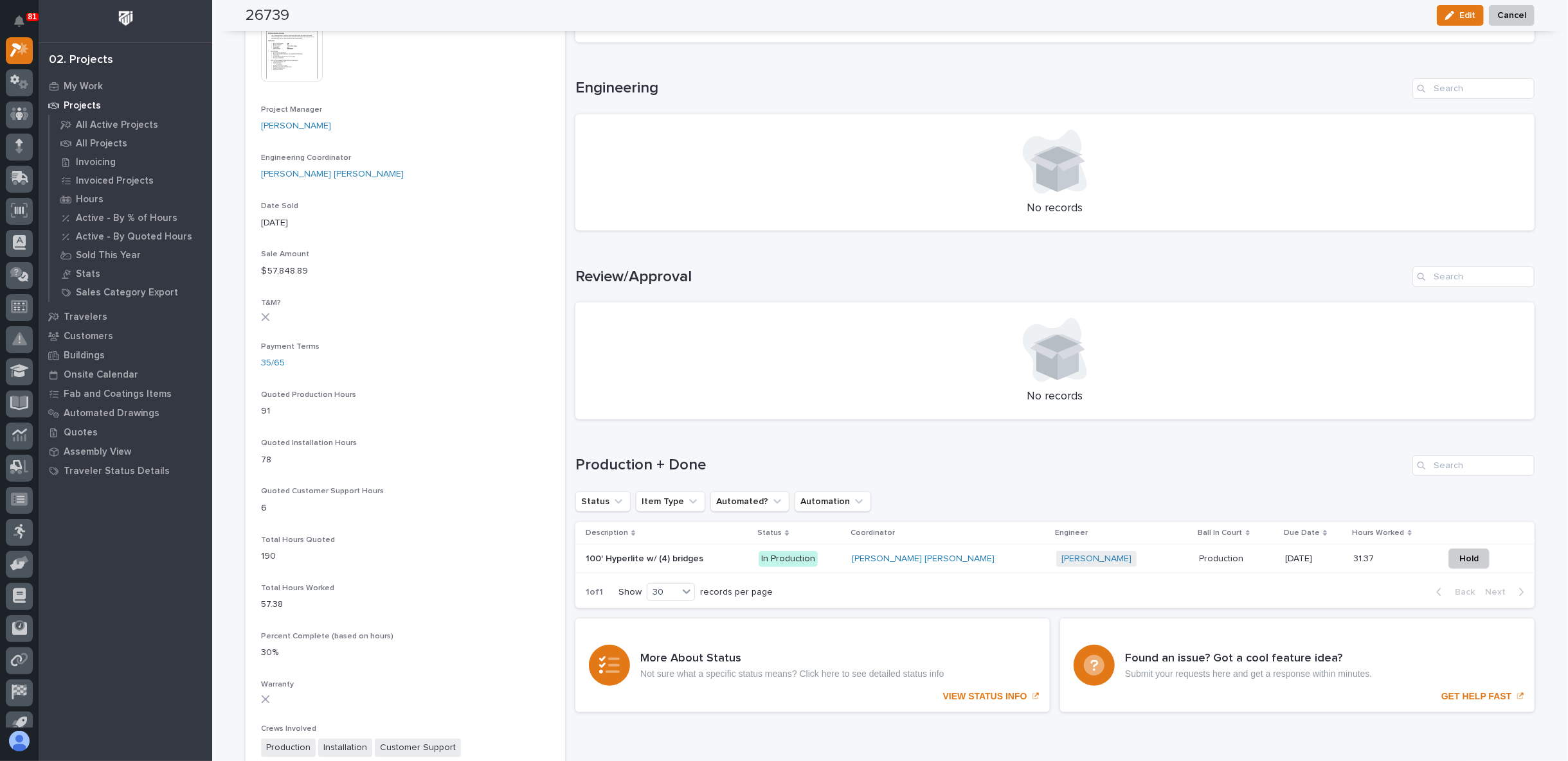
scroll to position [714, 0]
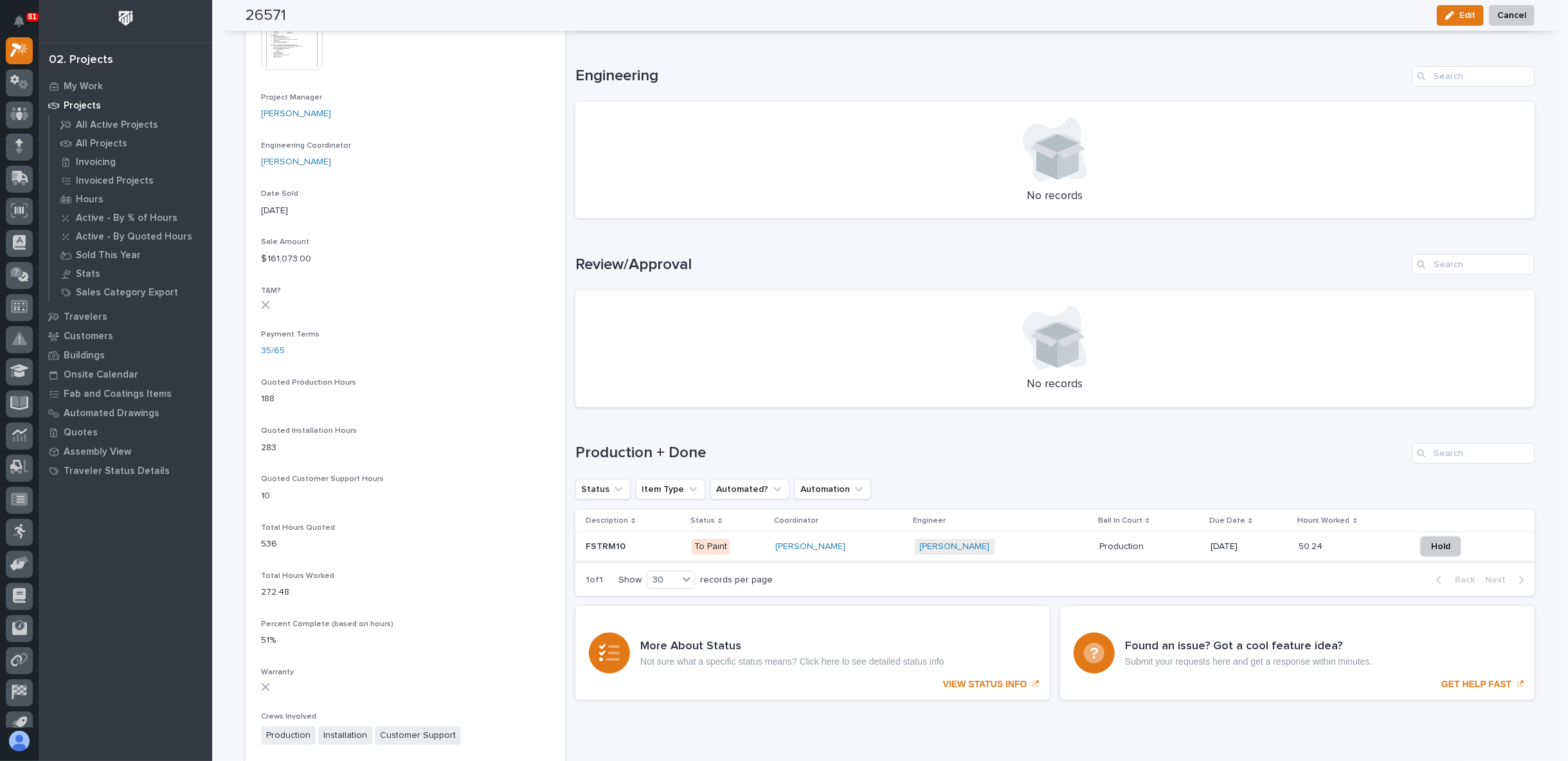
scroll to position [642, 0]
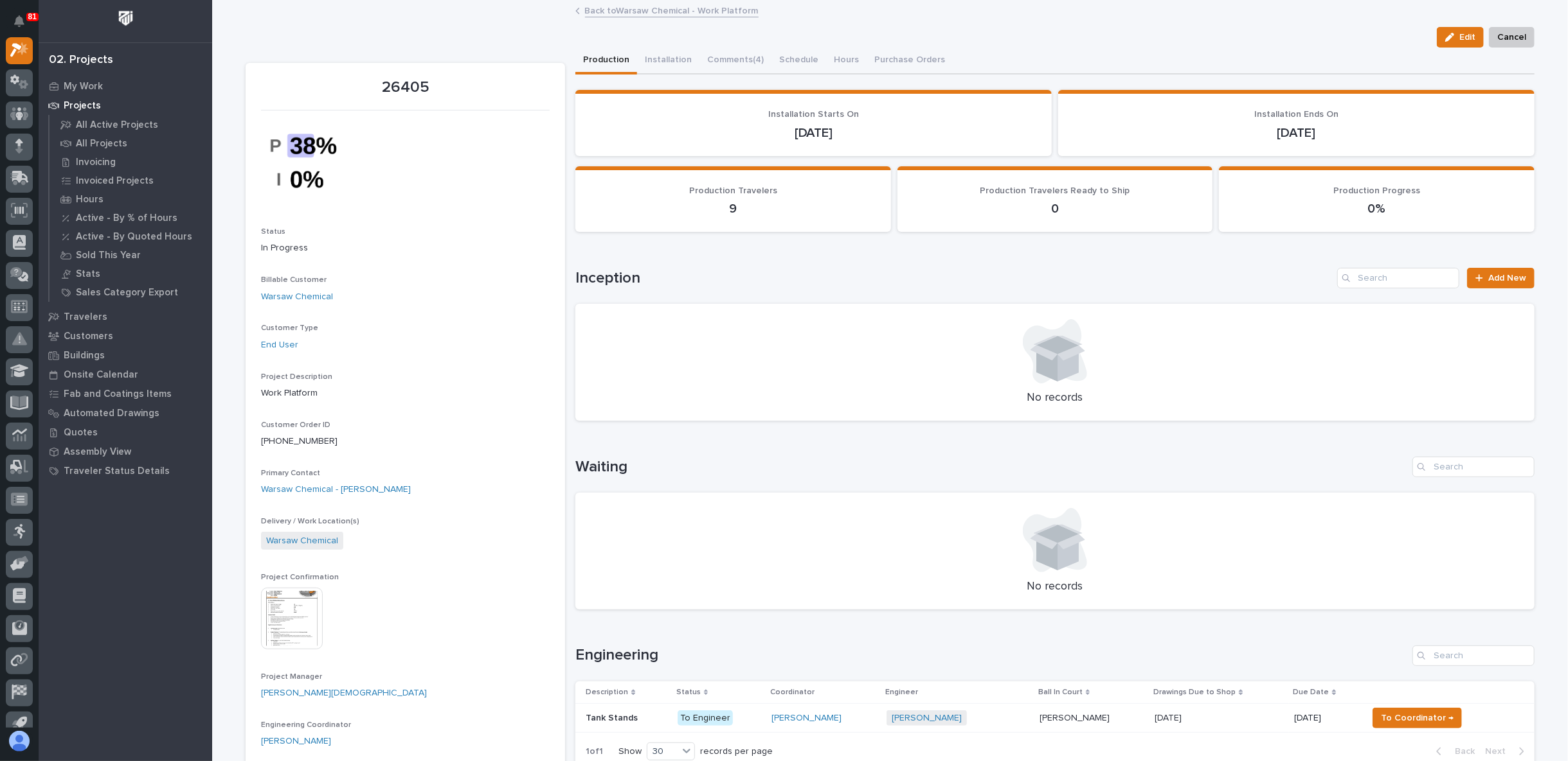
click at [679, 12] on link "Back to Warsaw Chemical - Work Platform" at bounding box center [672, 10] width 173 height 15
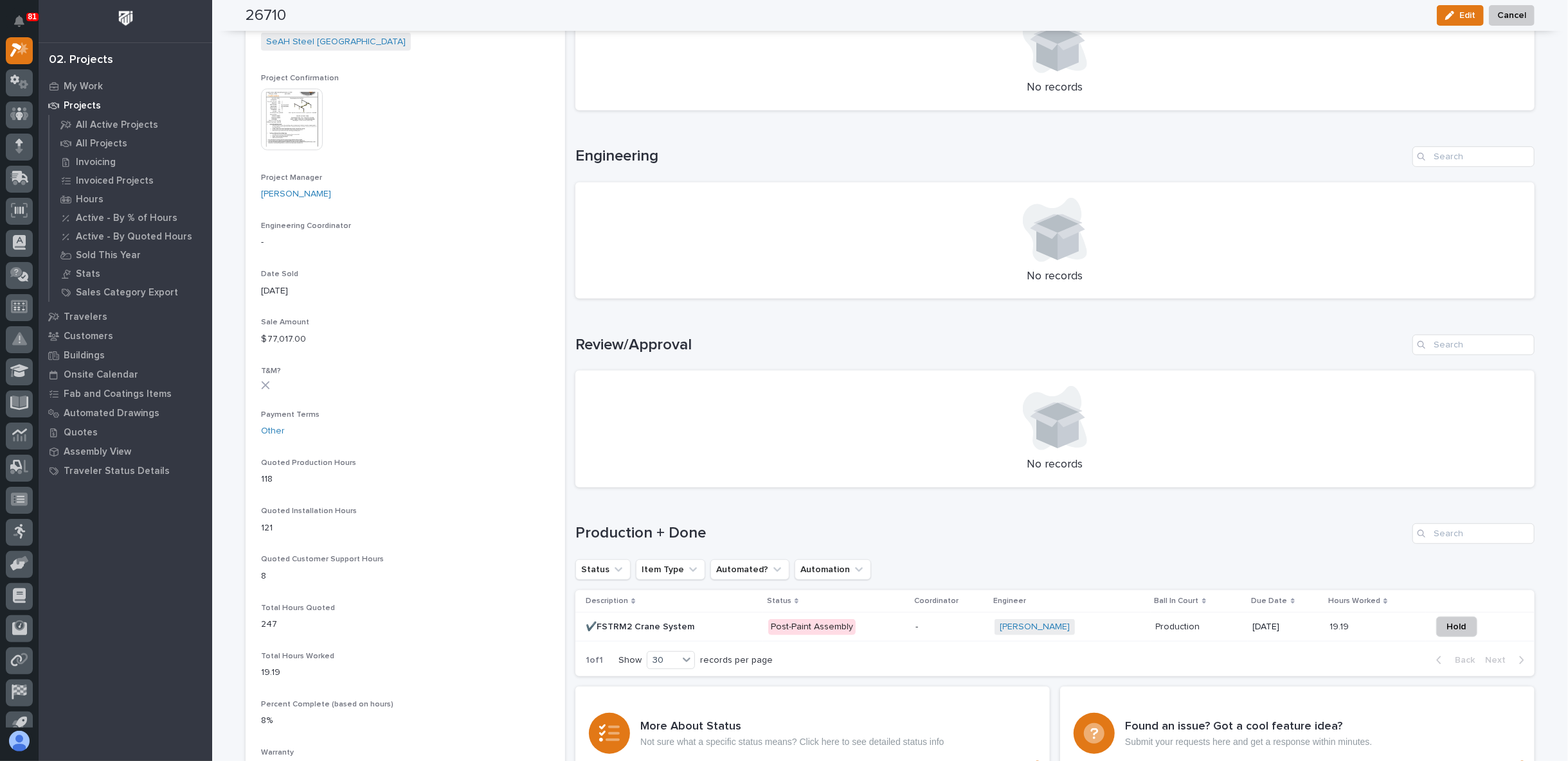
scroll to position [642, 0]
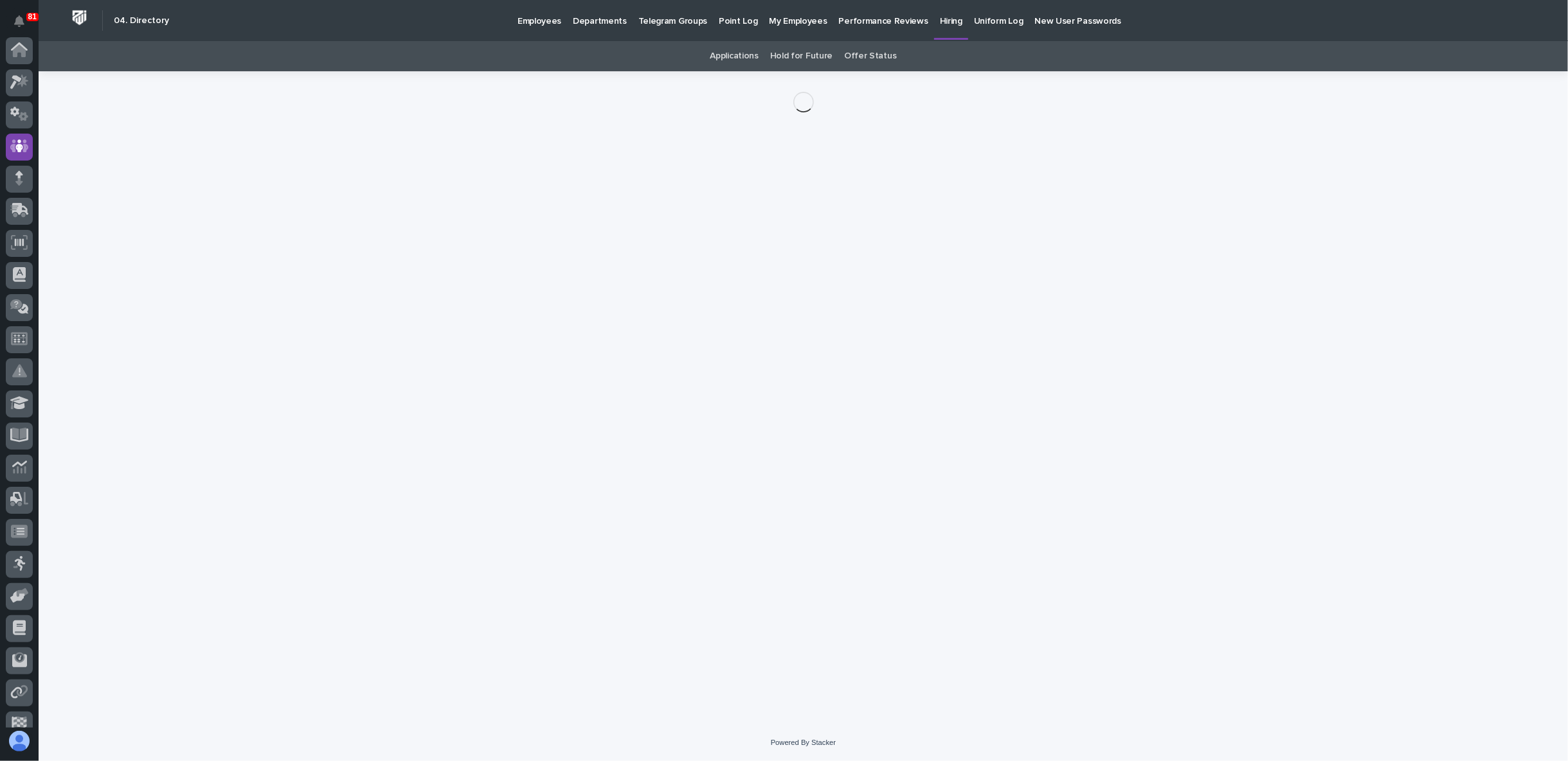
scroll to position [96, 0]
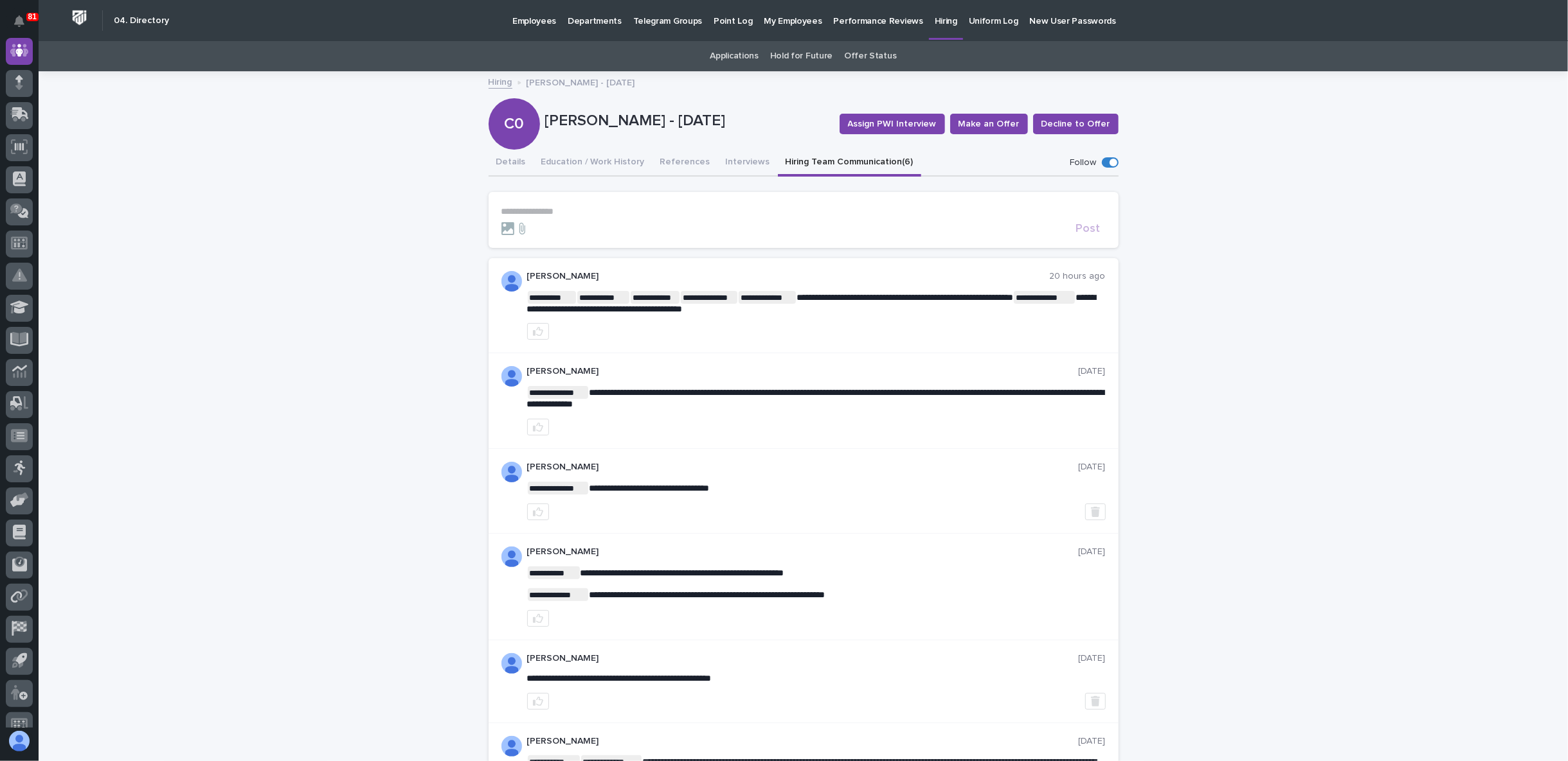
click at [1251, 651] on div "**********" at bounding box center [803, 482] width 1529 height 821
click at [323, 148] on div "**********" at bounding box center [803, 482] width 1529 height 821
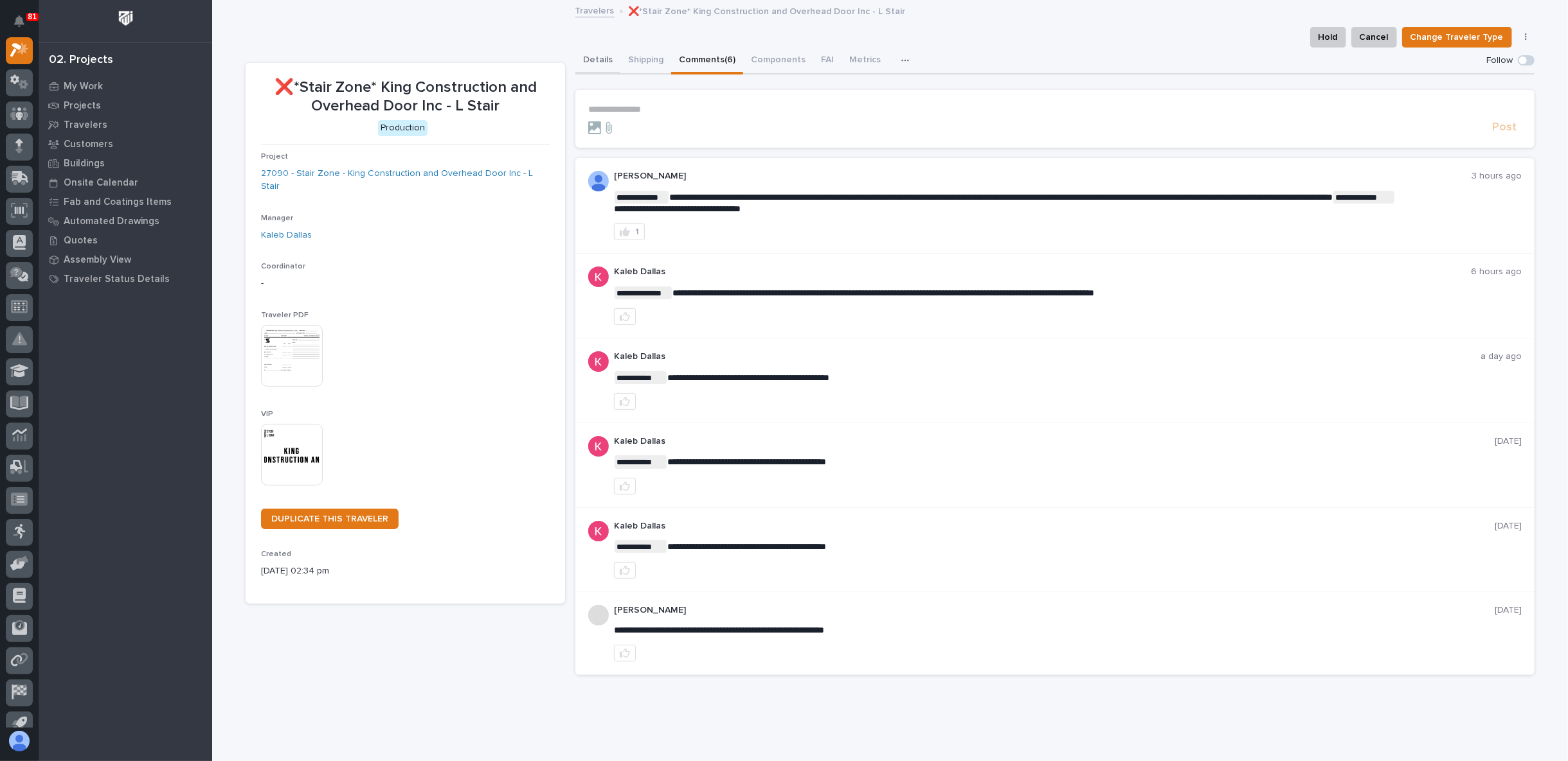
click at [588, 59] on button "Details" at bounding box center [598, 61] width 45 height 27
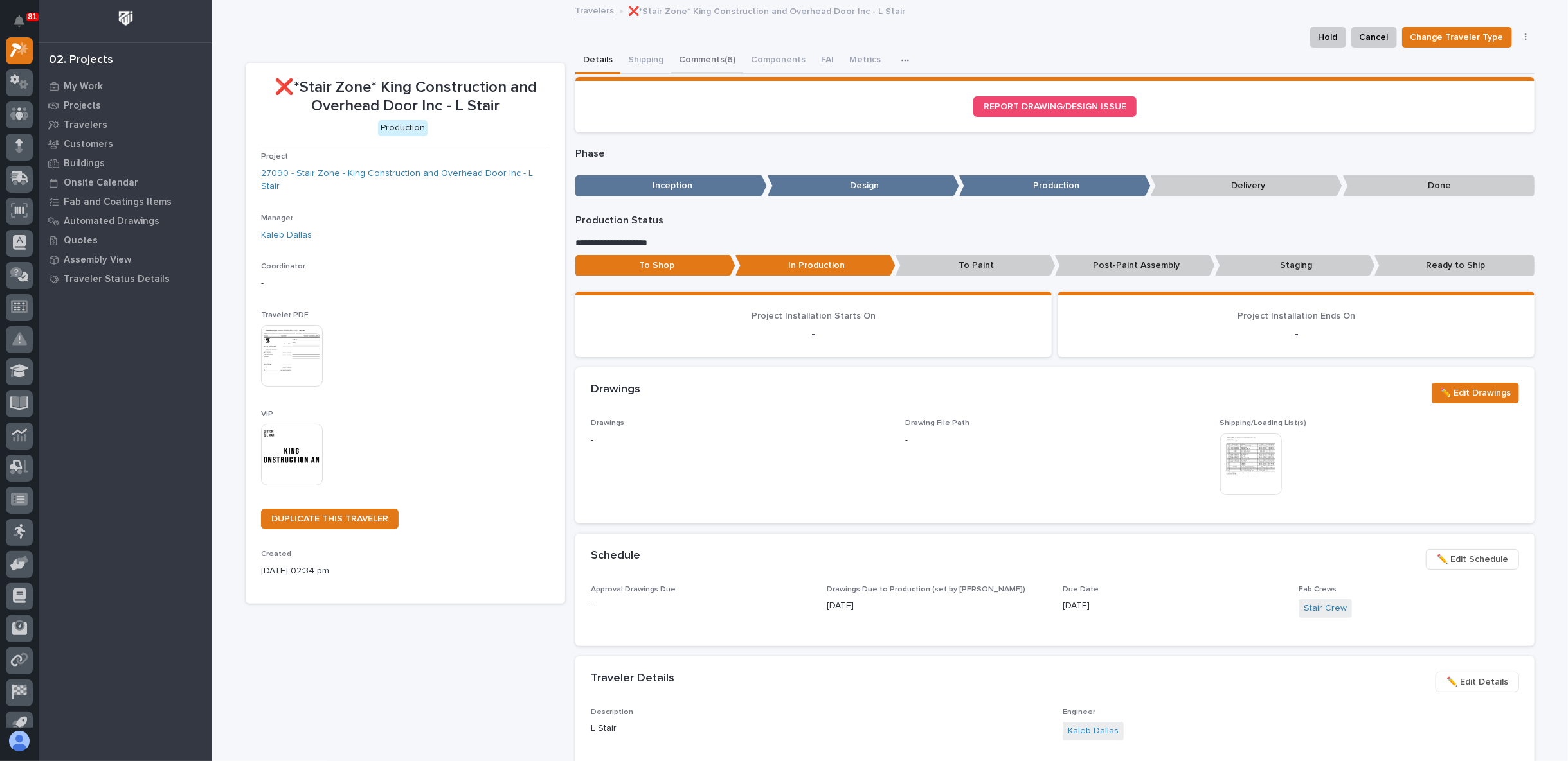
click at [708, 56] on button "Comments (6)" at bounding box center [707, 61] width 72 height 27
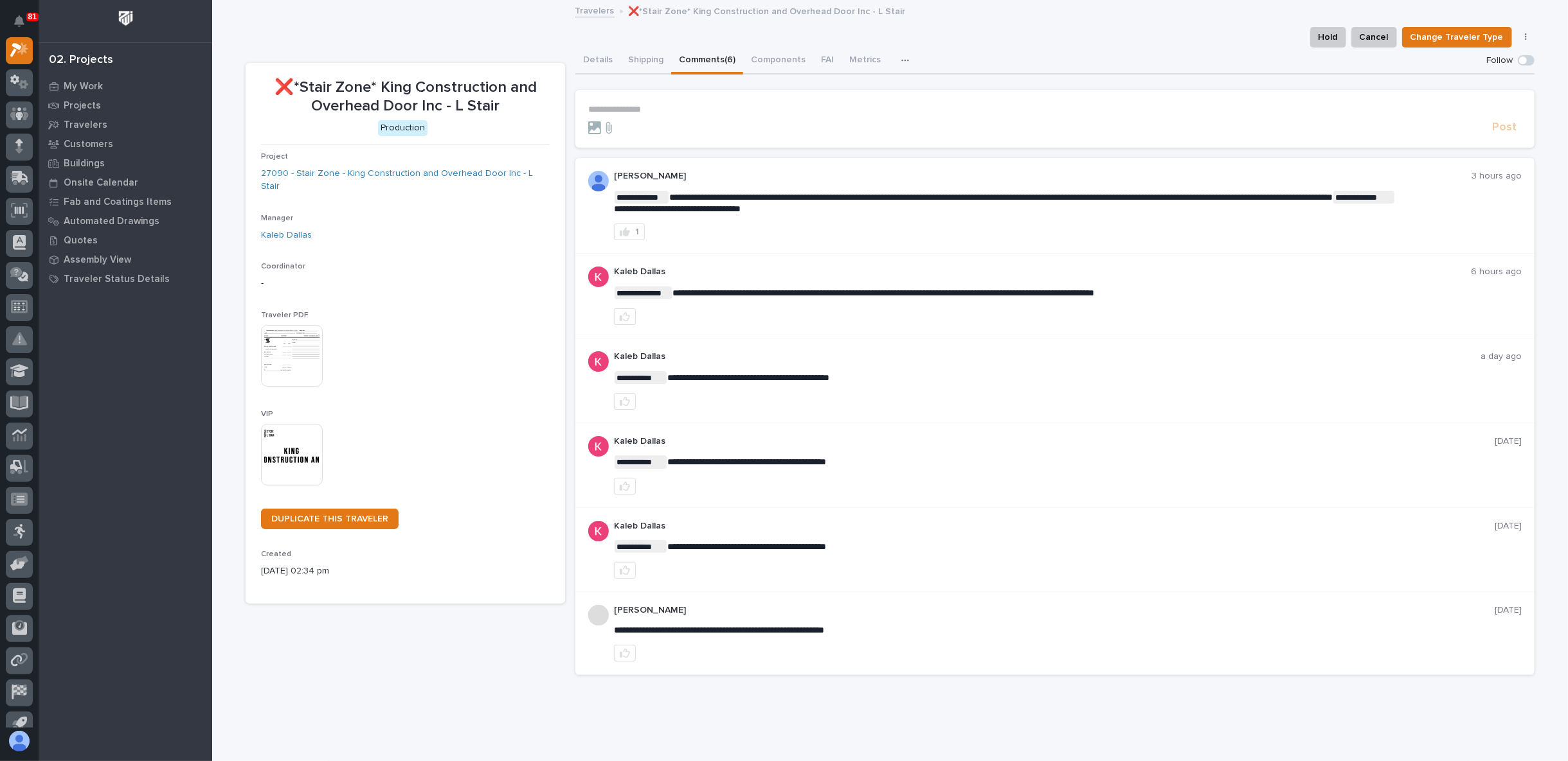
click at [648, 107] on p "**********" at bounding box center [1054, 109] width 933 height 11
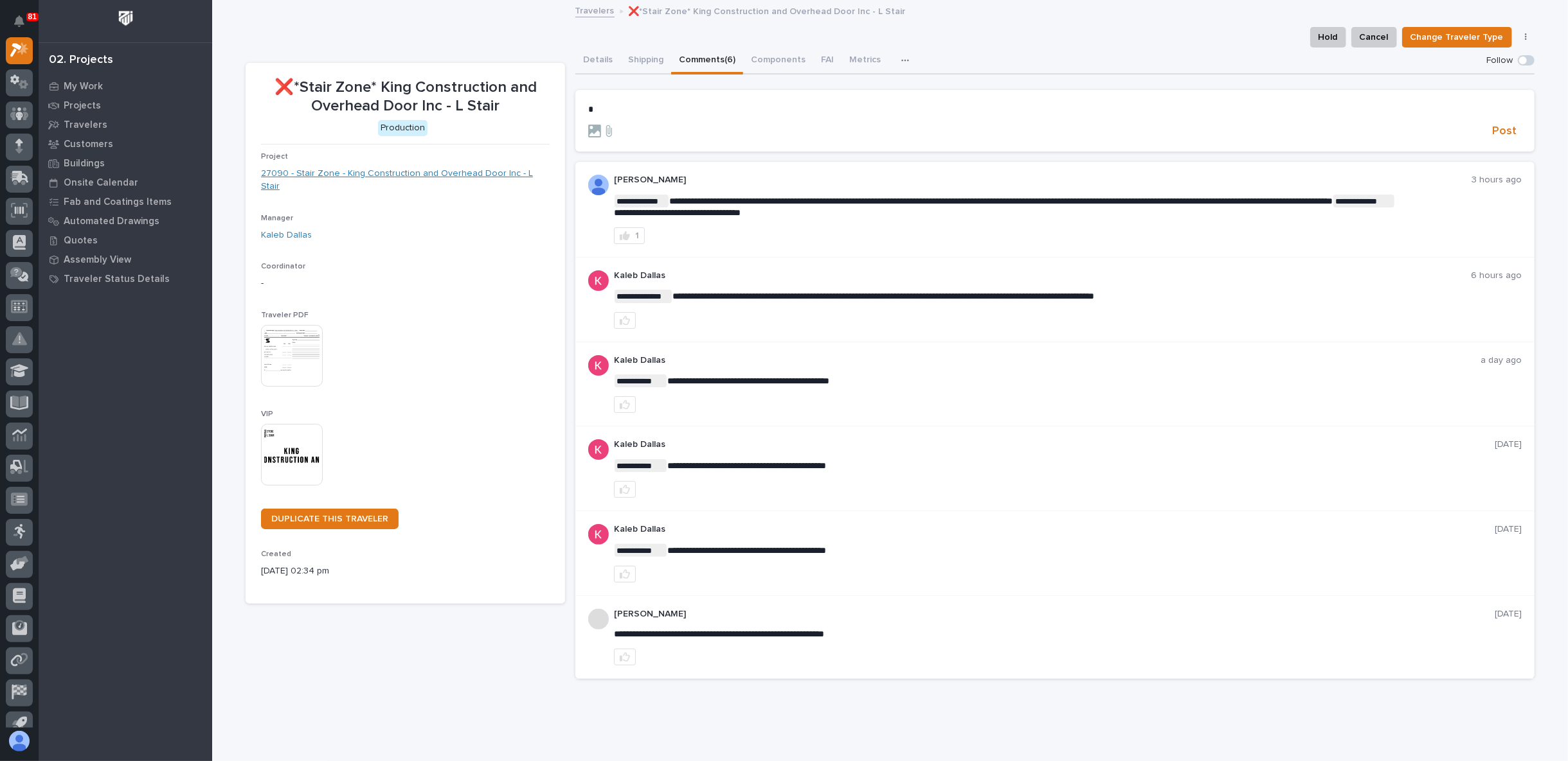
click at [408, 172] on link "27090 - Stair Zone - King Construction and Overhead Door Inc - L Stair" at bounding box center [404, 181] width 288 height 27
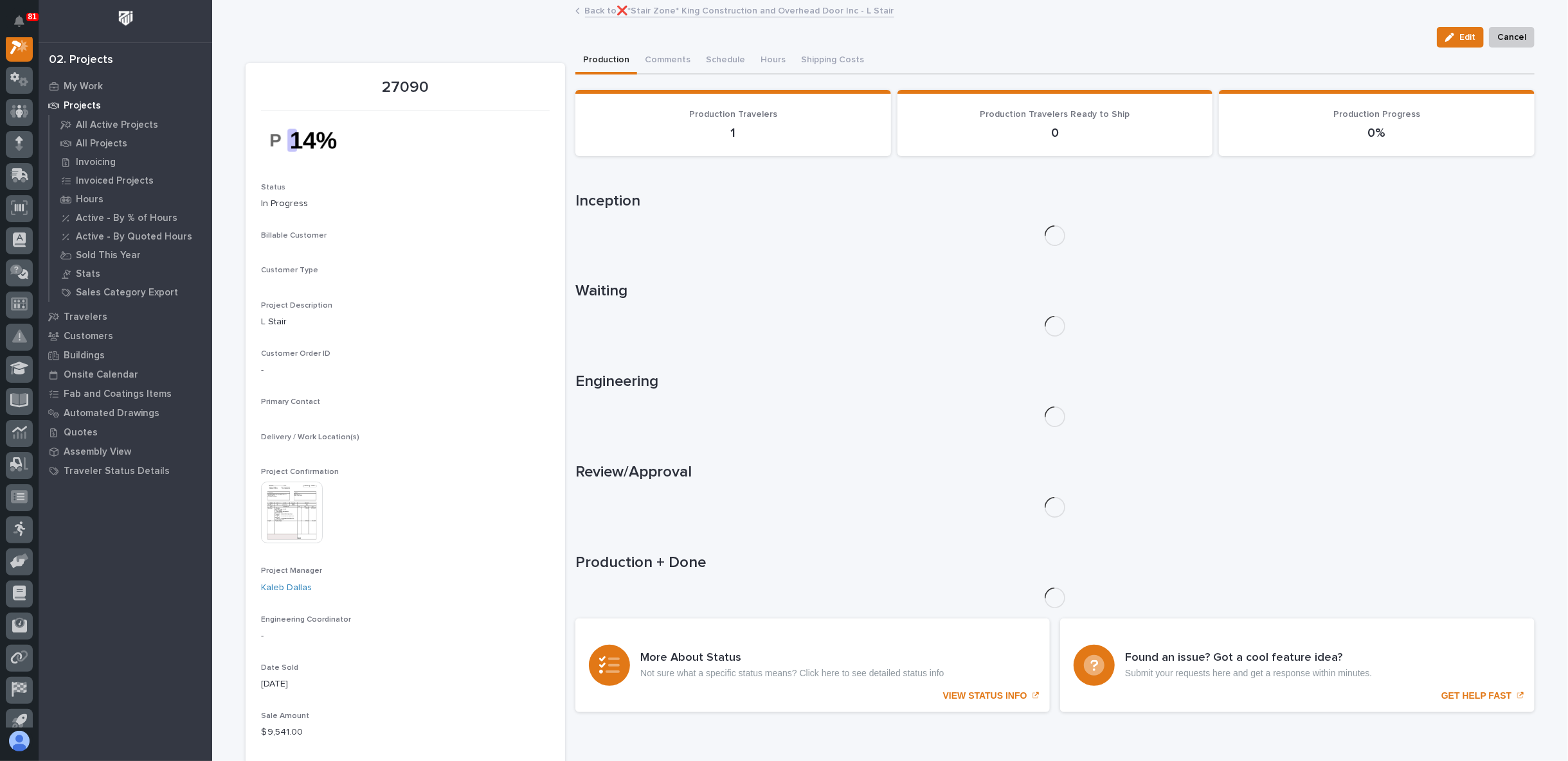
scroll to position [32, 0]
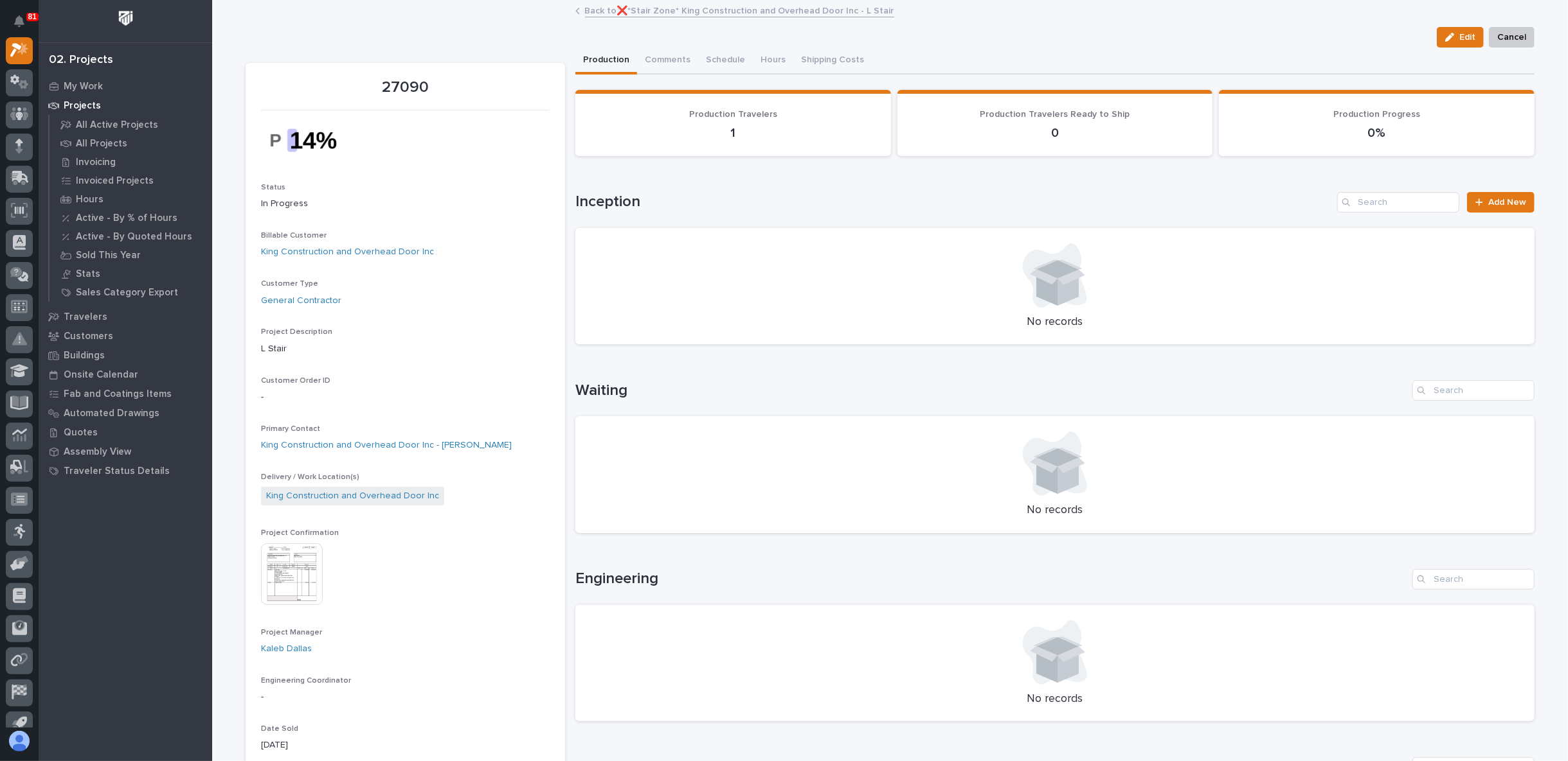
click at [300, 572] on img at bounding box center [291, 574] width 62 height 62
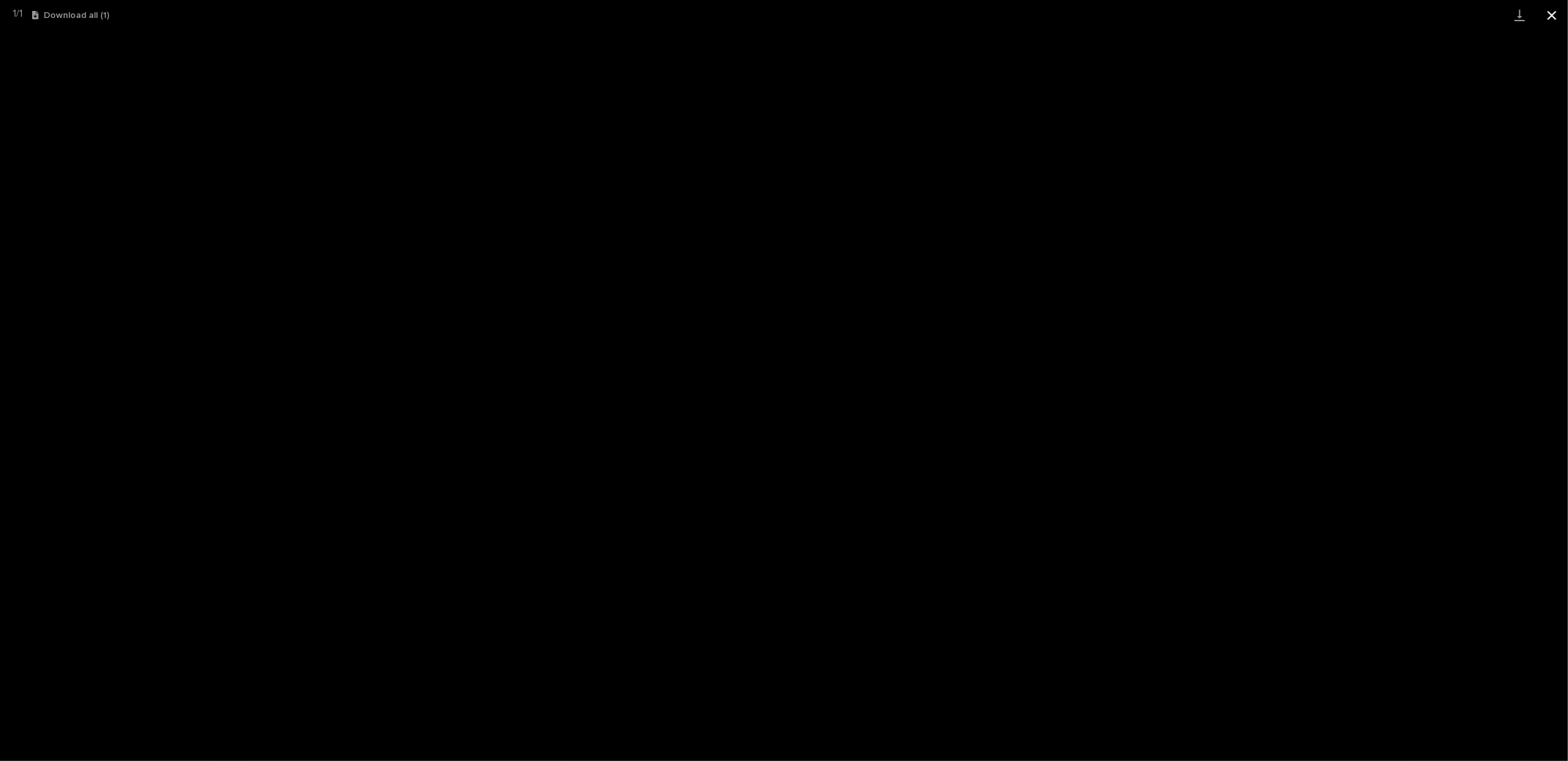
click at [1546, 8] on button "Close gallery" at bounding box center [1551, 15] width 32 height 30
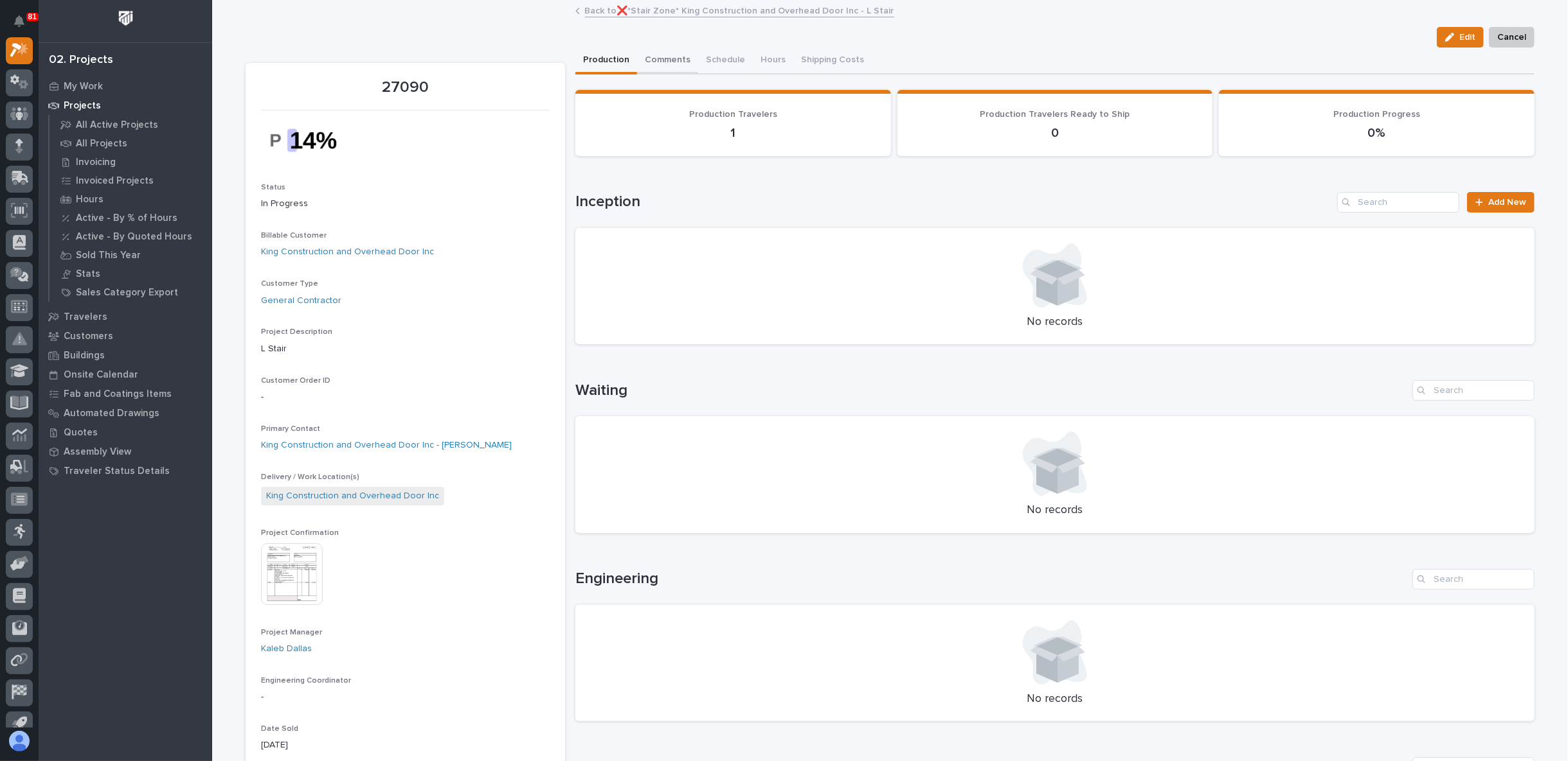
click at [660, 53] on button "Comments" at bounding box center [667, 61] width 61 height 27
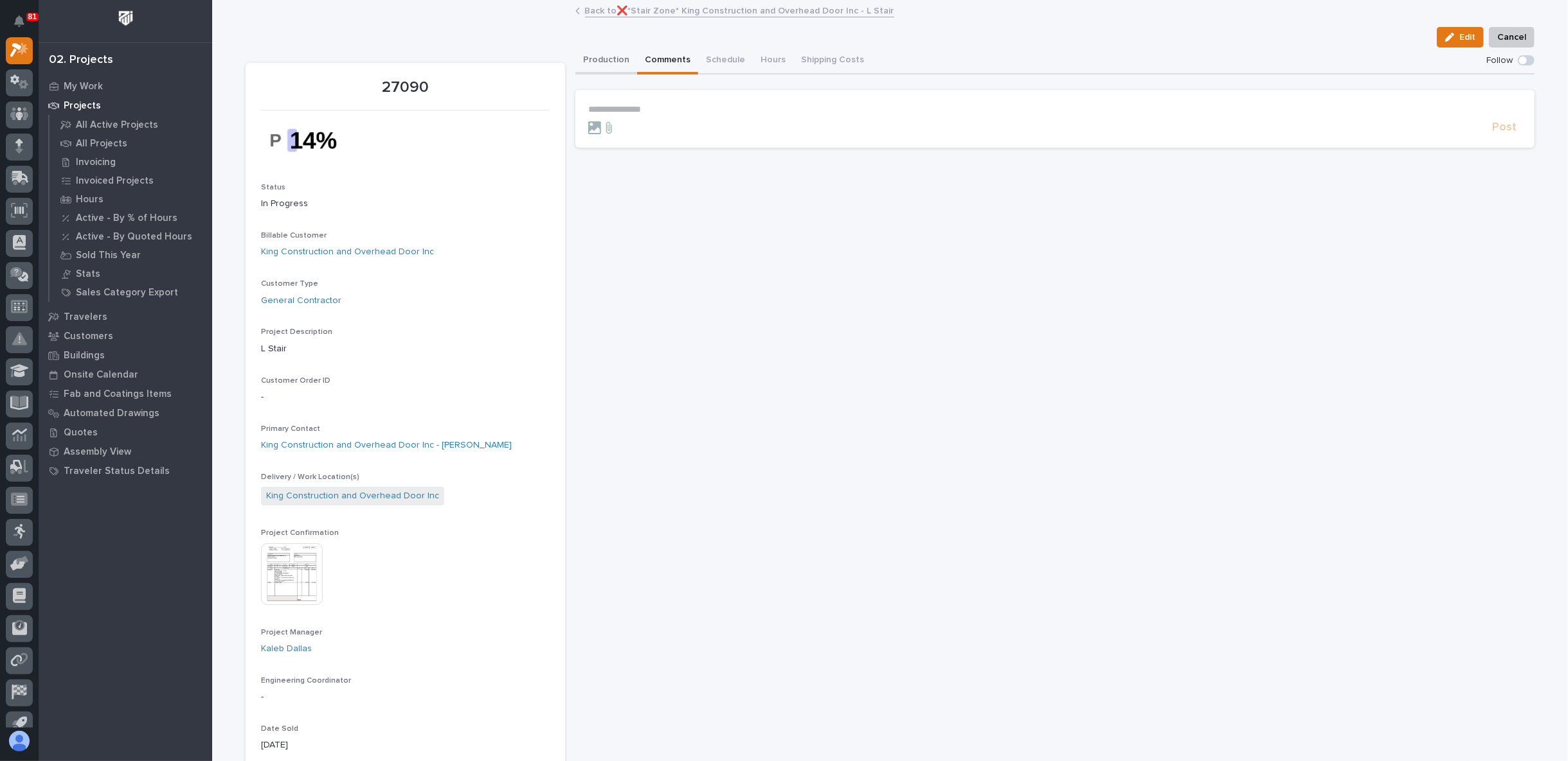
click at [613, 57] on button "Production" at bounding box center [606, 61] width 62 height 27
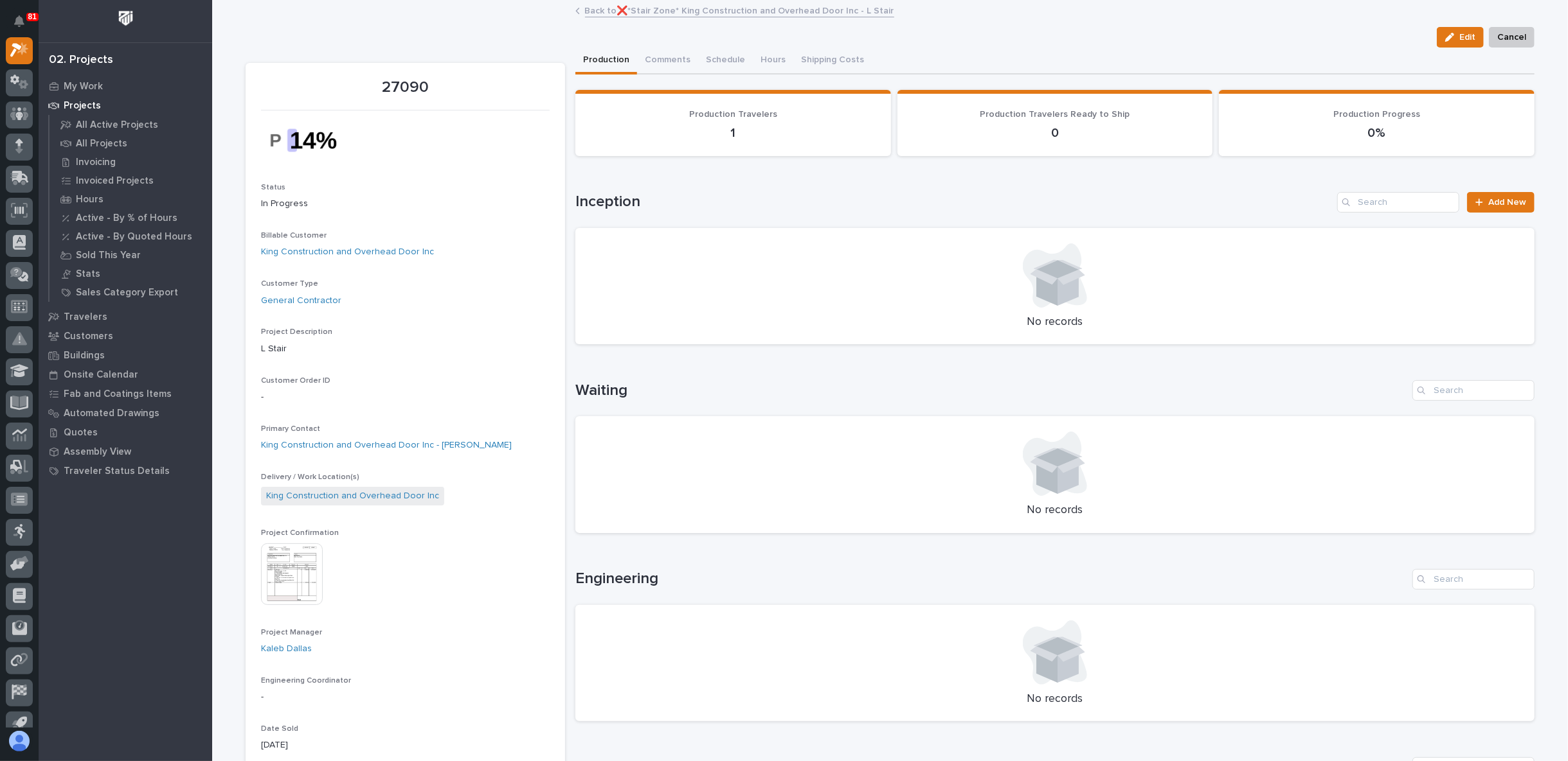
click at [606, 8] on link "Back to ❌*Stair Zone* King Construction and Overhead Door Inc - L Stair" at bounding box center [740, 10] width 309 height 15
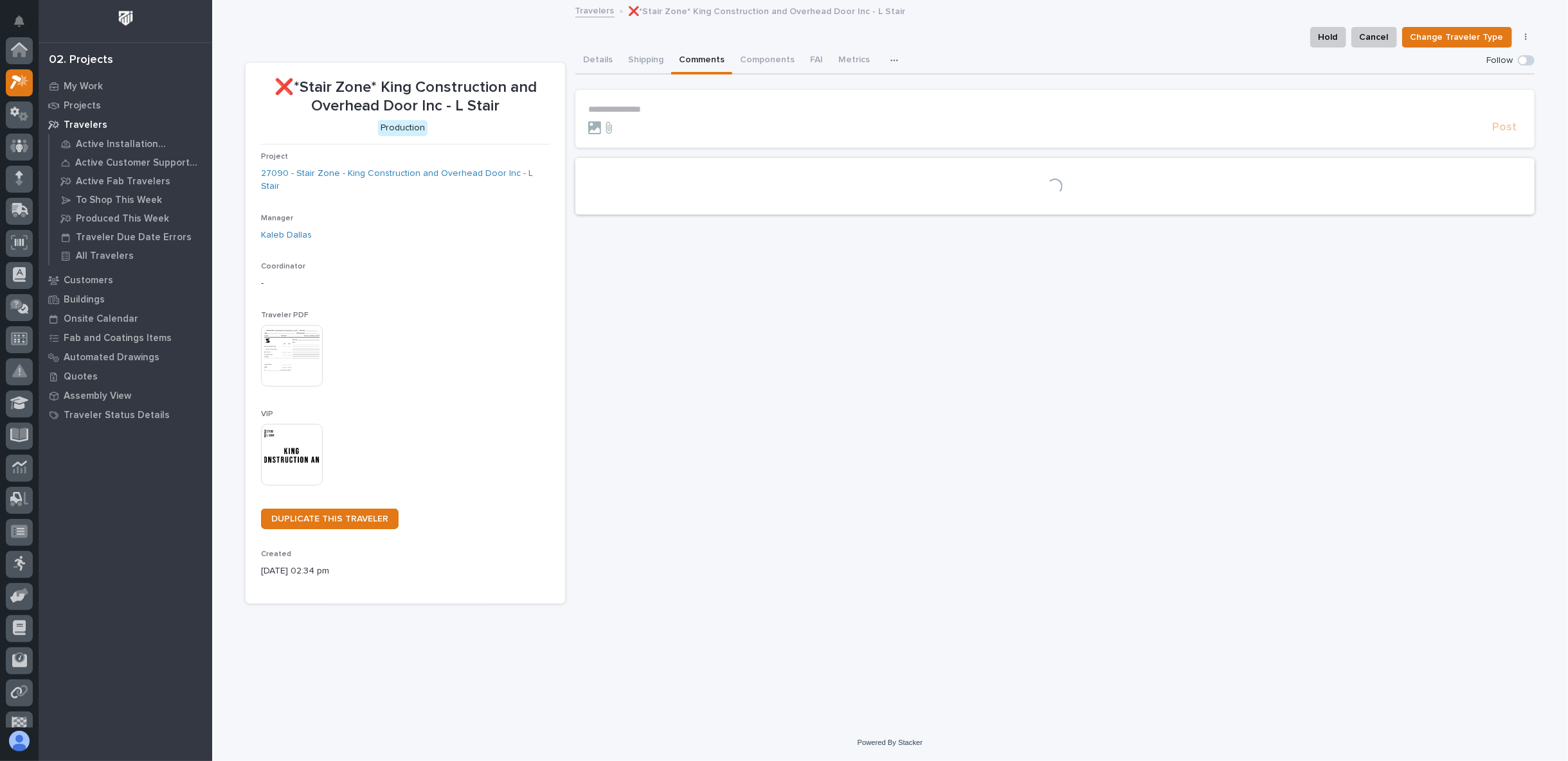
scroll to position [35, 0]
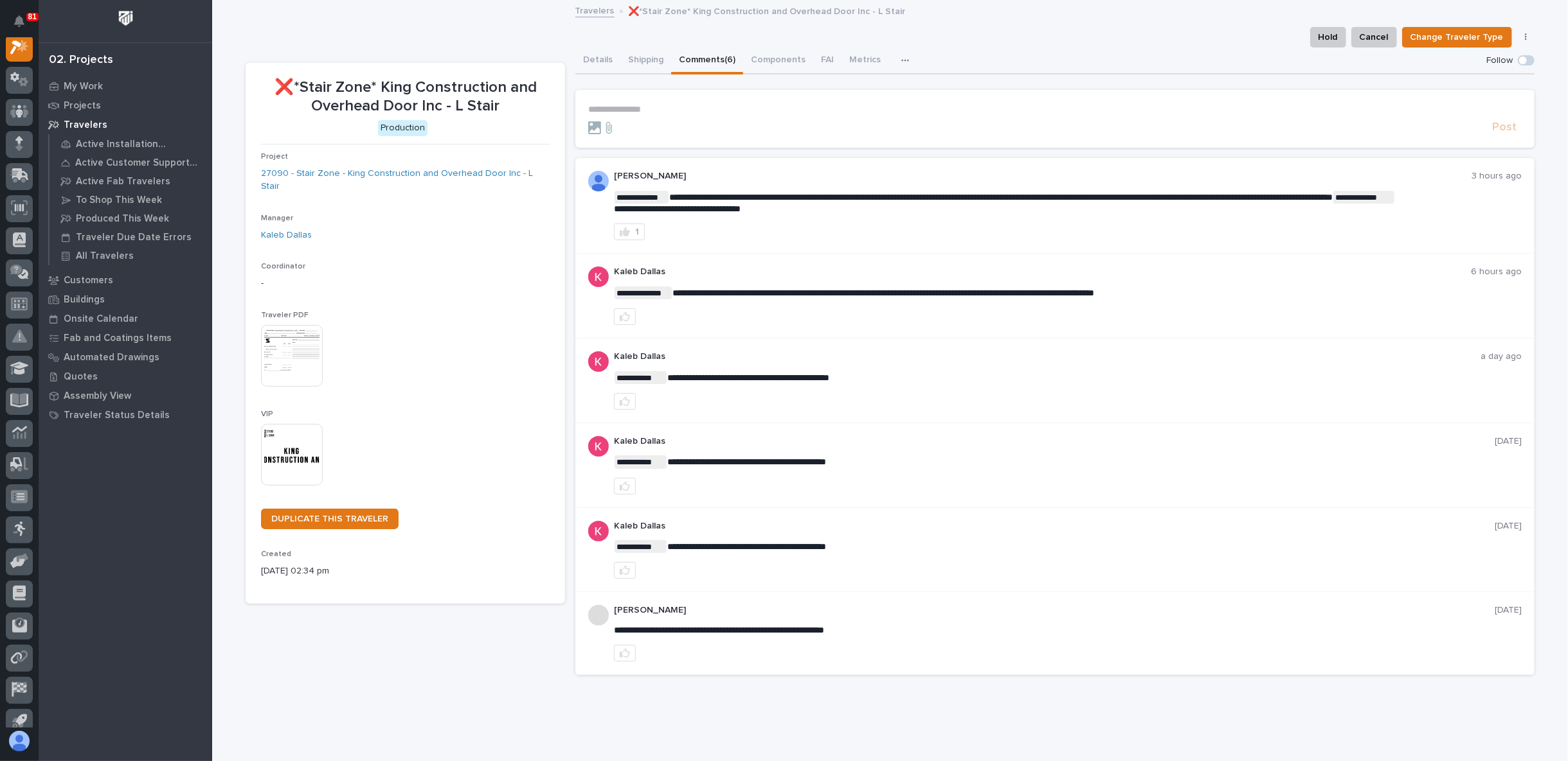
click at [637, 108] on p "**********" at bounding box center [1054, 109] width 933 height 11
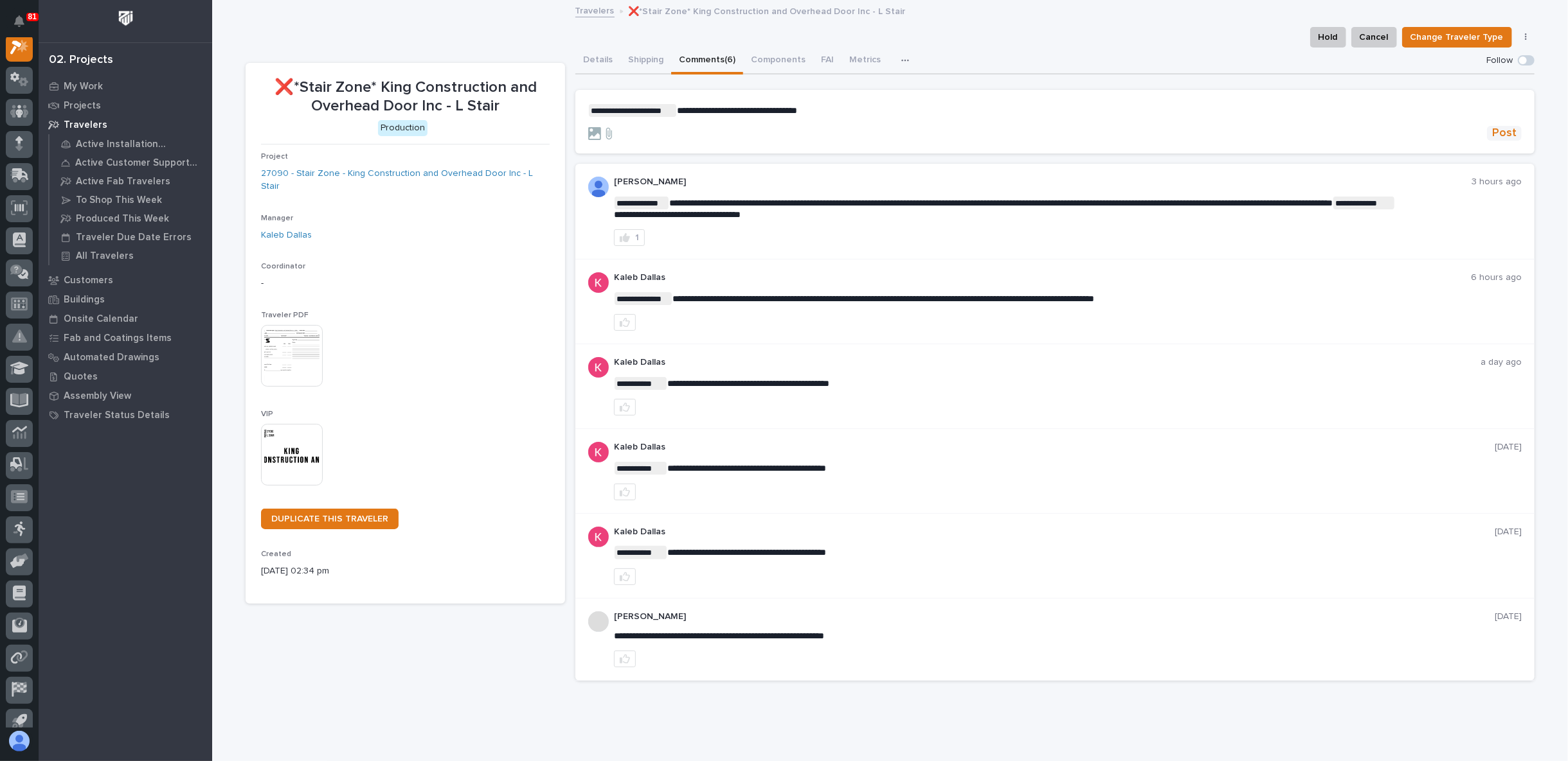
click at [1501, 127] on span "Post" at bounding box center [1504, 133] width 24 height 15
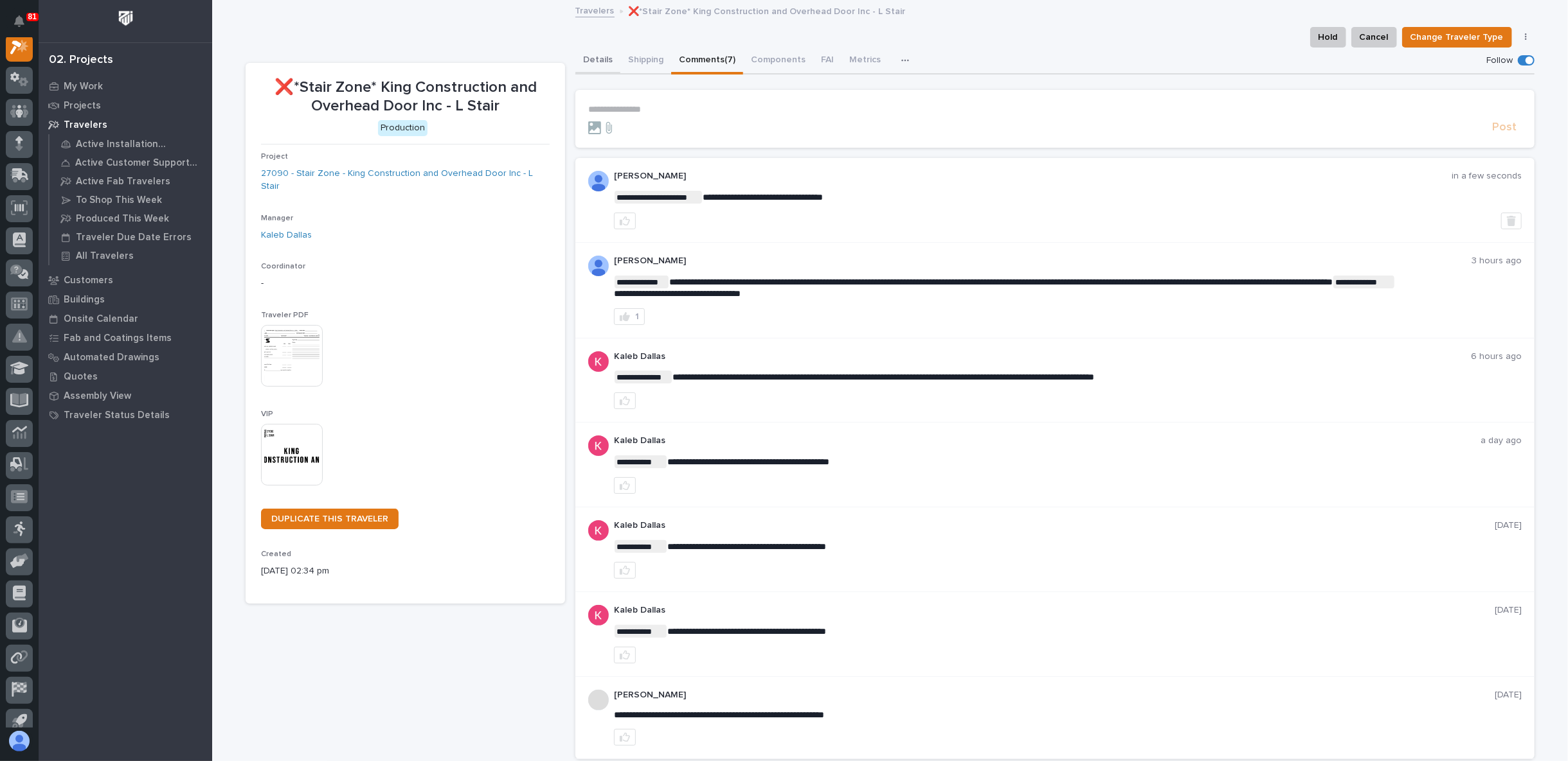
click at [593, 59] on button "Details" at bounding box center [598, 61] width 45 height 27
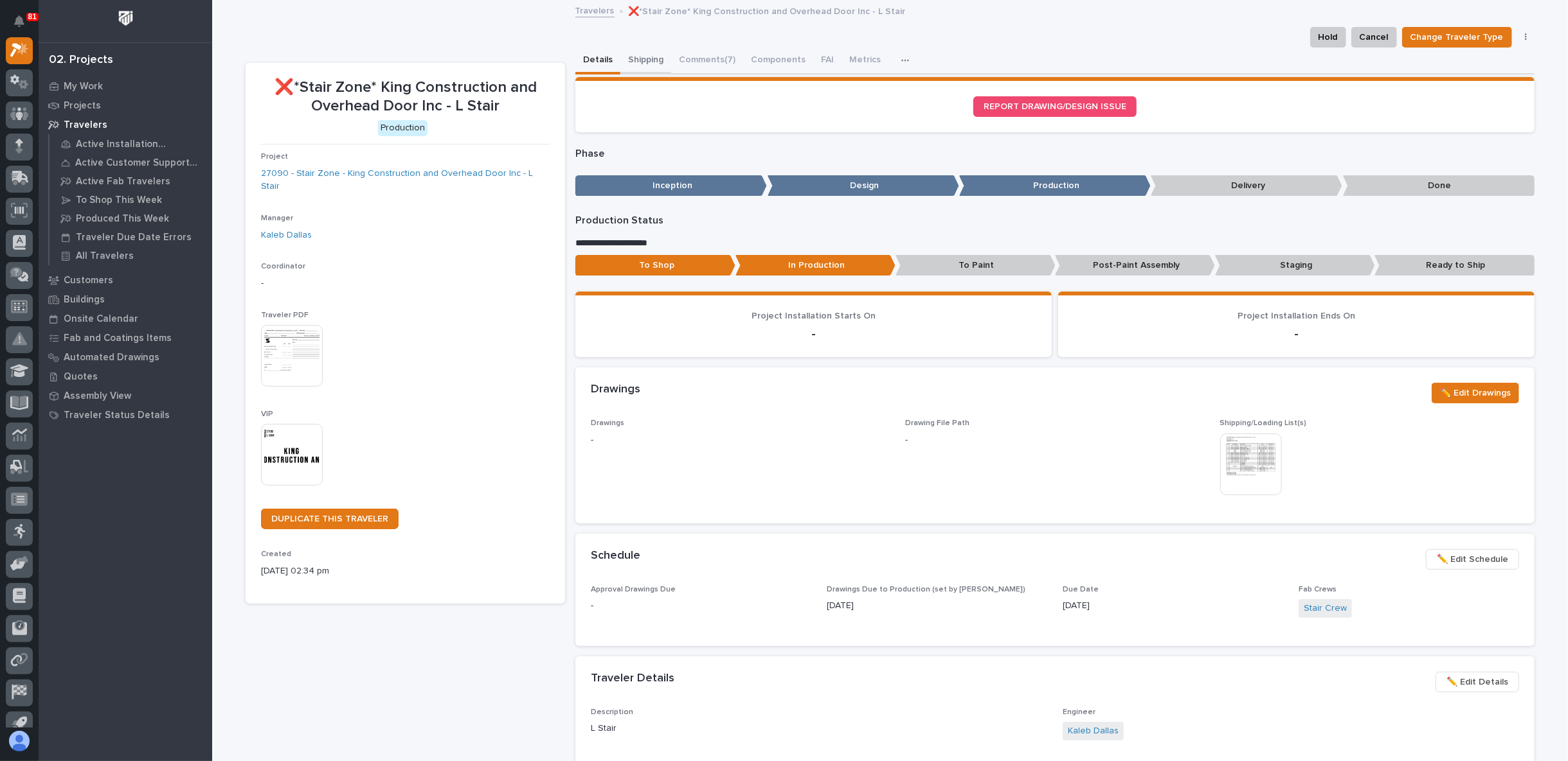
click at [645, 60] on button "Shipping" at bounding box center [645, 61] width 50 height 27
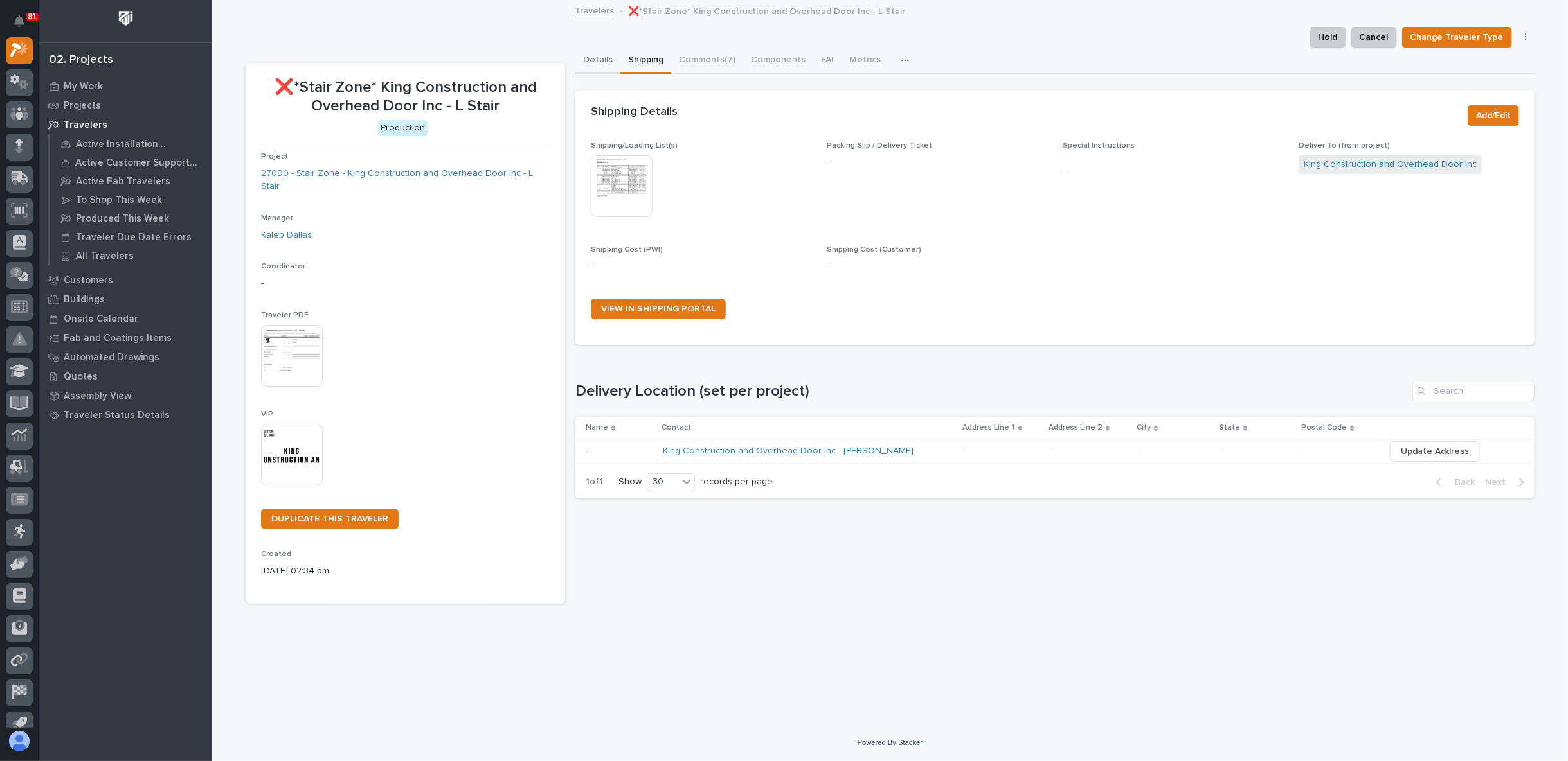
click at [602, 53] on button "Details" at bounding box center [598, 61] width 45 height 27
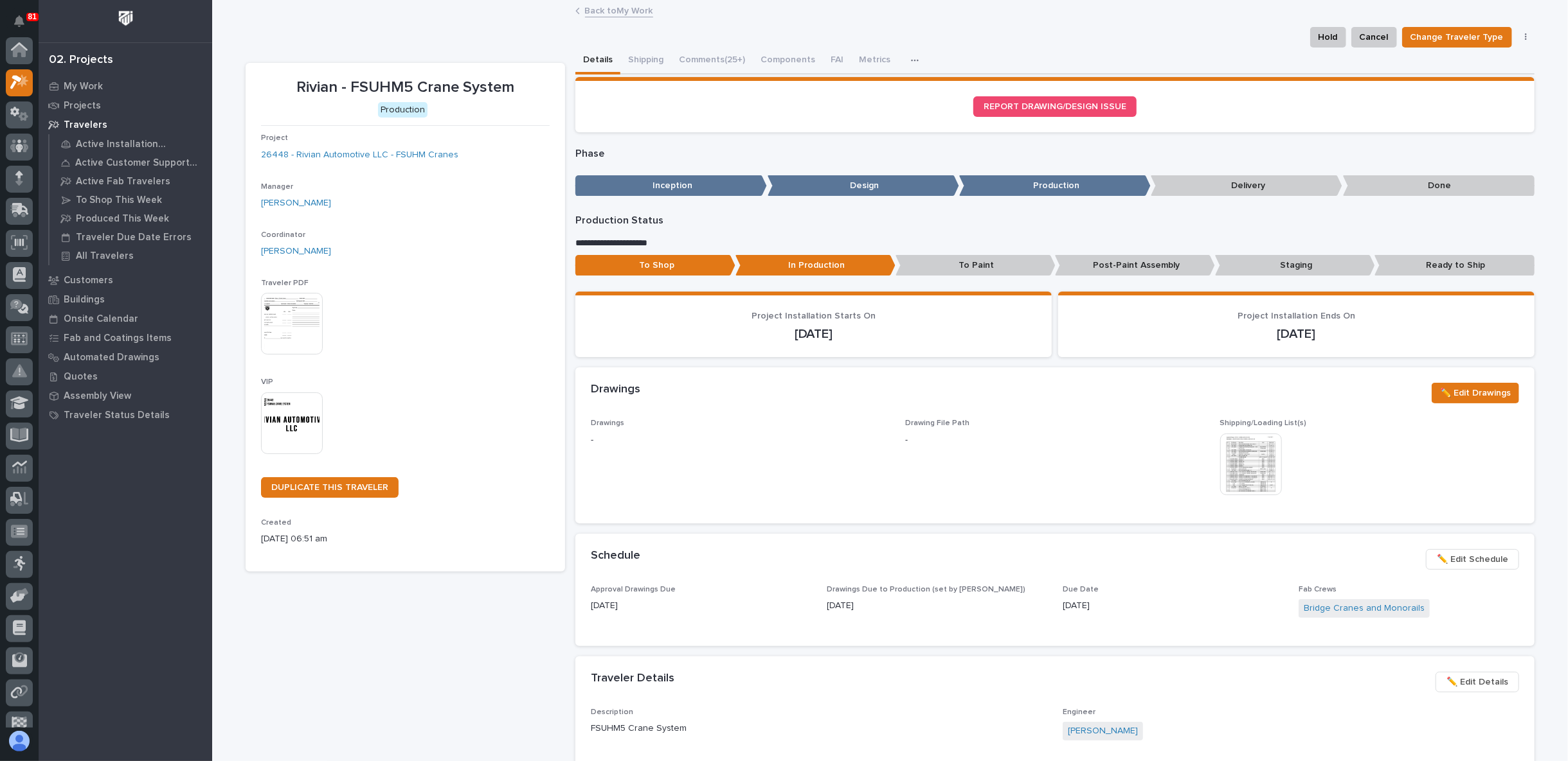
scroll to position [32, 0]
